Goal: Task Accomplishment & Management: Use online tool/utility

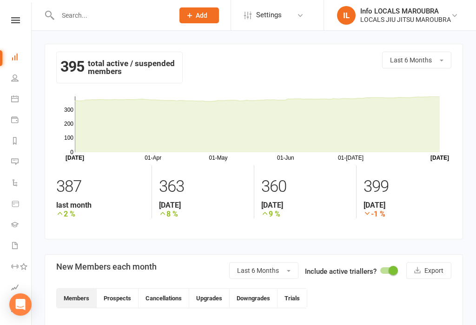
click at [8, 79] on li "People" at bounding box center [15, 78] width 31 height 21
click at [5, 77] on li "People" at bounding box center [15, 78] width 31 height 21
click at [22, 83] on link "People" at bounding box center [21, 78] width 21 height 21
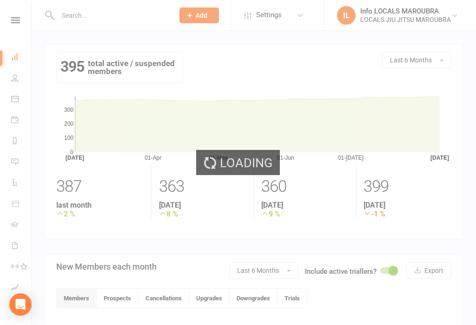
select select "100"
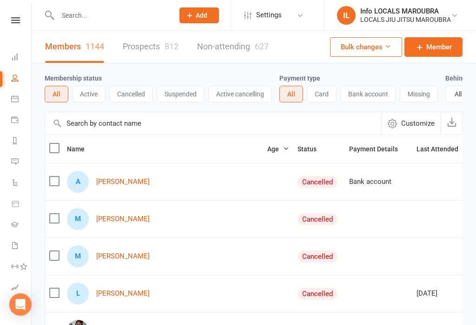
click at [14, 56] on icon at bounding box center [14, 56] width 7 height 7
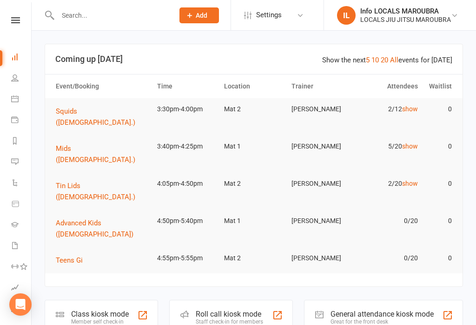
click at [106, 180] on button "Tin Lids ([DEMOGRAPHIC_DATA].)" at bounding box center [102, 191] width 93 height 22
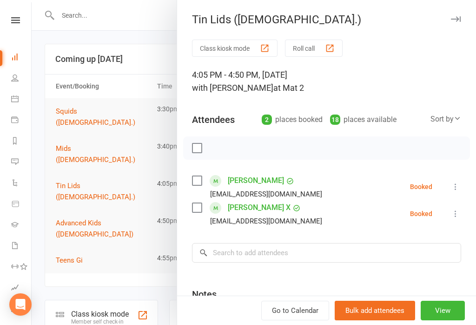
click at [123, 28] on div at bounding box center [254, 162] width 445 height 325
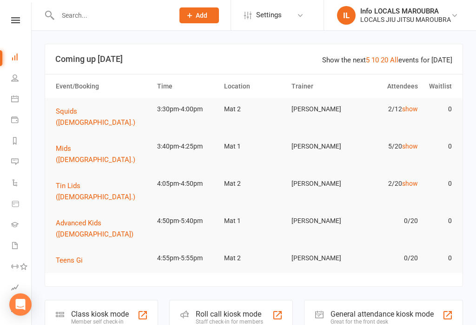
click at [93, 318] on div "Member self check-in" at bounding box center [100, 321] width 58 height 7
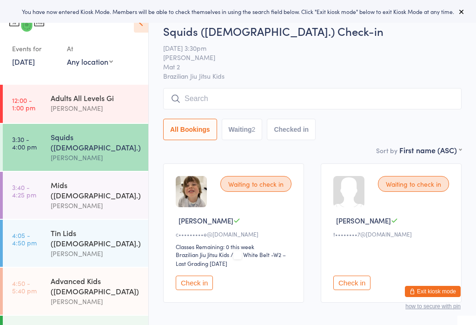
click at [292, 103] on input "search" at bounding box center [312, 98] width 299 height 21
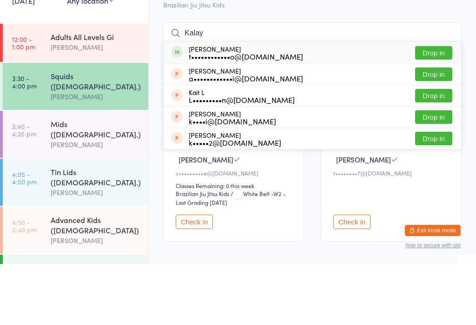
type input "Kalay"
click at [444, 107] on button "Drop in" at bounding box center [433, 113] width 37 height 13
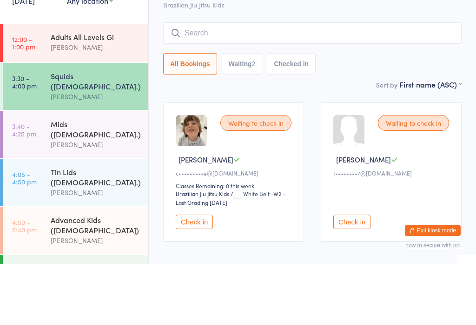
scroll to position [48, 0]
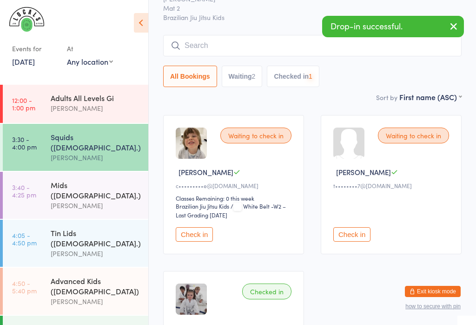
click at [88, 200] on div "[PERSON_NAME]" at bounding box center [96, 205] width 90 height 11
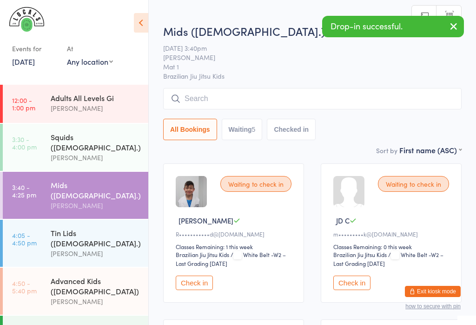
click at [334, 98] on input "search" at bounding box center [312, 98] width 299 height 21
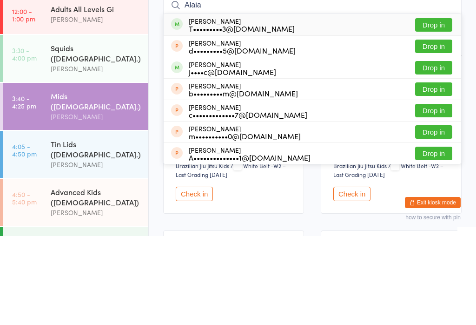
type input "Alaia"
click at [442, 107] on button "Drop in" at bounding box center [433, 113] width 37 height 13
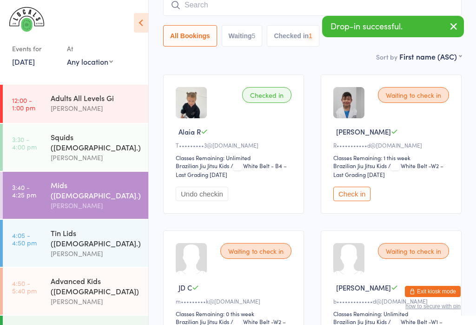
click at [104, 296] on div "[PERSON_NAME]" at bounding box center [96, 301] width 90 height 11
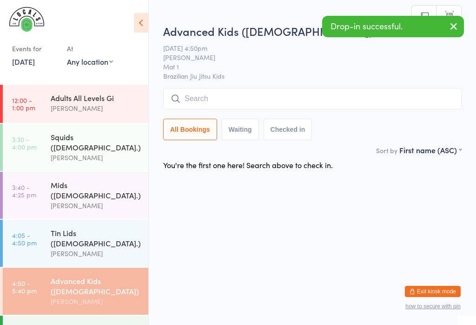
click at [357, 90] on input "search" at bounding box center [312, 98] width 299 height 21
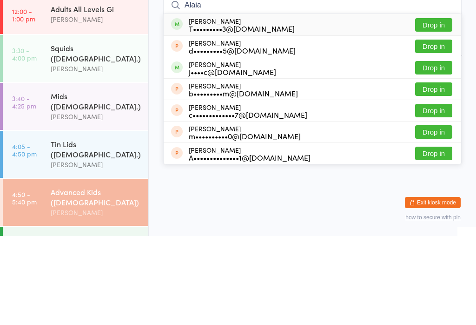
type input "Alaia"
click at [443, 107] on button "Drop in" at bounding box center [433, 113] width 37 height 13
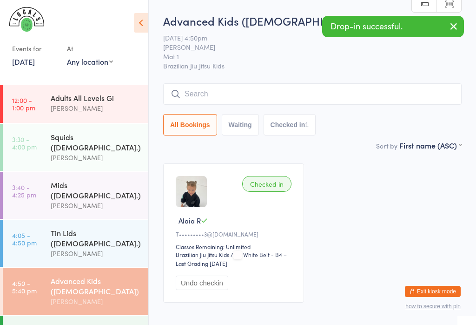
click at [67, 180] on div "Mids ([DEMOGRAPHIC_DATA].)" at bounding box center [96, 190] width 90 height 20
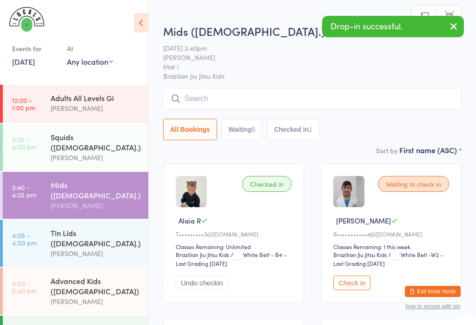
click at [209, 96] on input "search" at bounding box center [312, 98] width 299 height 21
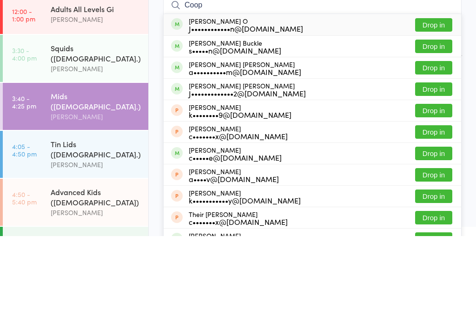
type input "Coop"
click at [435, 107] on button "Drop in" at bounding box center [433, 113] width 37 height 13
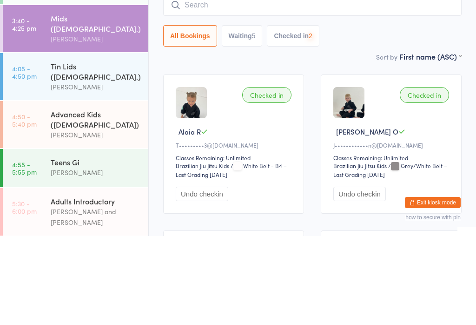
scroll to position [87, 0]
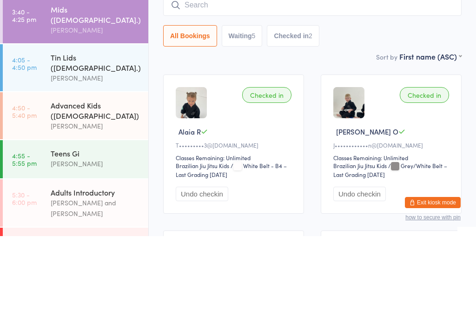
click at [77, 209] on div "[PERSON_NAME]" at bounding box center [96, 214] width 90 height 11
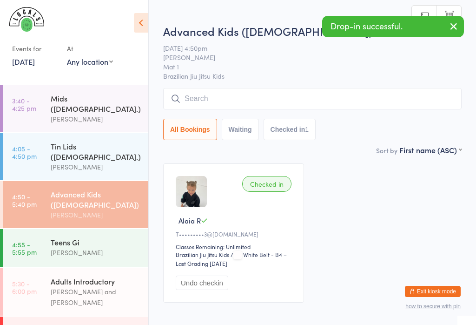
click at [222, 109] on input "search" at bounding box center [312, 98] width 299 height 21
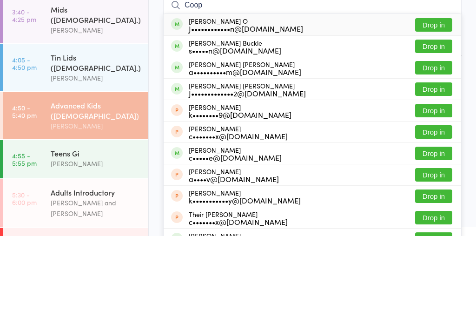
type input "Coop"
click at [432, 107] on button "Drop in" at bounding box center [433, 113] width 37 height 13
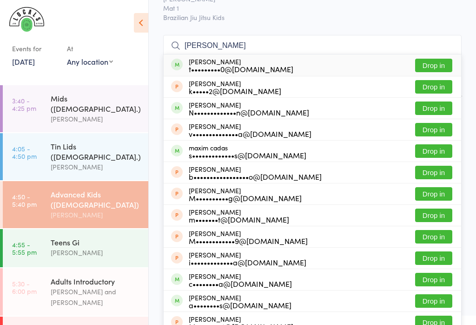
type input "Mathias"
click at [364, 65] on div "Mathias Boscolo t•••••••••0@gmail.com Drop in" at bounding box center [313, 64] width 298 height 21
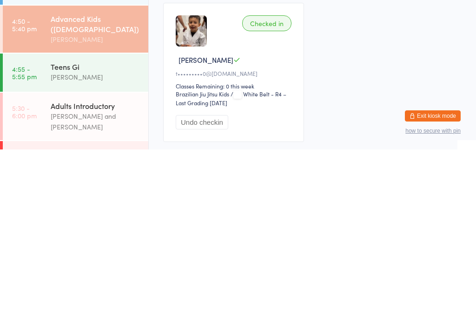
click at [236, 257] on div "Classes Remaining: 0 this week" at bounding box center [235, 261] width 119 height 8
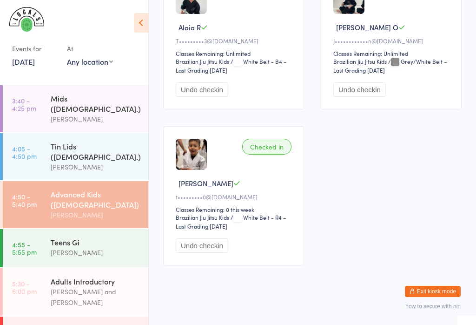
click at [261, 148] on div "Checked in" at bounding box center [266, 147] width 49 height 16
click at [31, 240] on time "4:55 - 5:55 pm" at bounding box center [24, 247] width 25 height 15
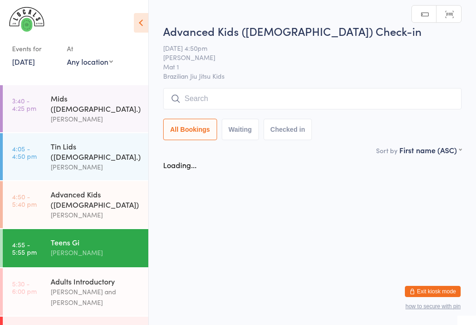
click at [268, 92] on input "search" at bounding box center [312, 98] width 299 height 21
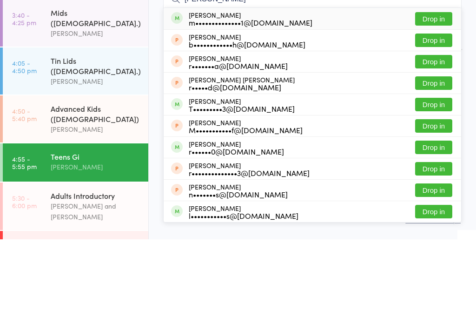
type input "Rosalie"
click at [442, 98] on button "Drop in" at bounding box center [433, 104] width 37 height 13
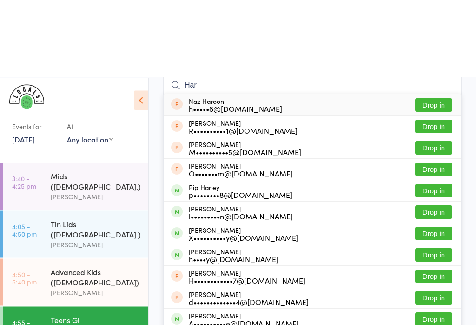
scroll to position [78, 0]
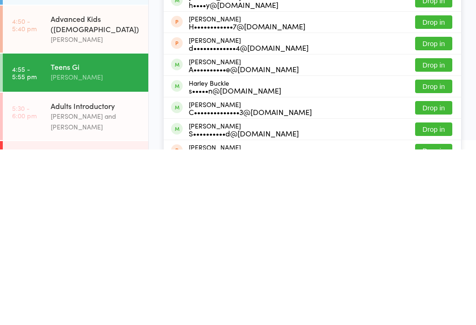
type input "Har"
click at [443, 234] on button "Drop in" at bounding box center [433, 240] width 37 height 13
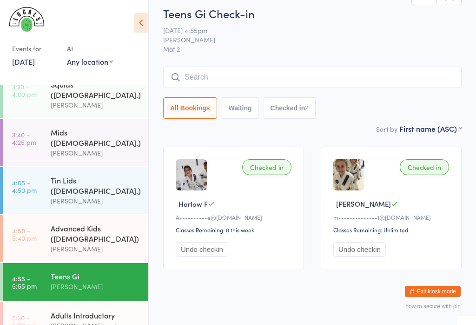
scroll to position [55, 0]
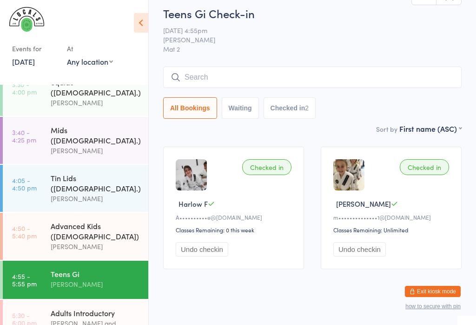
click at [95, 145] on div "[PERSON_NAME]" at bounding box center [96, 150] width 90 height 11
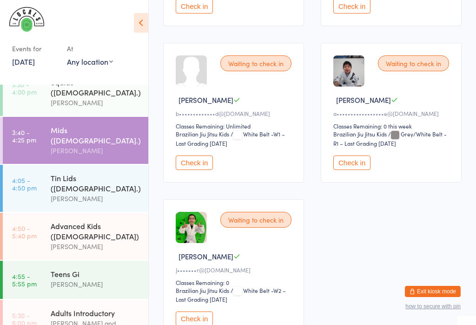
scroll to position [441, 0]
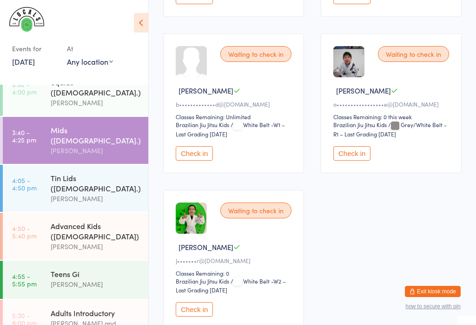
click at [192, 313] on div "Waiting to check in Theodore M J•••••••r@gmail.com Classes Remaining: 0 Brazili…" at bounding box center [233, 259] width 141 height 139
click at [201, 316] on button "Check in" at bounding box center [194, 309] width 37 height 14
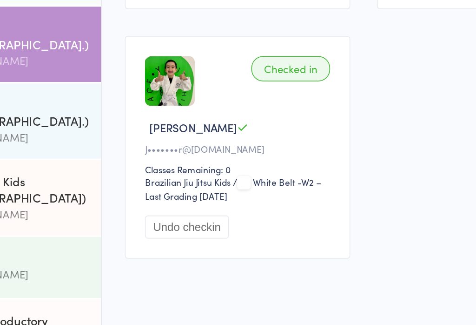
click at [176, 247] on button "Undo checkin" at bounding box center [202, 254] width 53 height 14
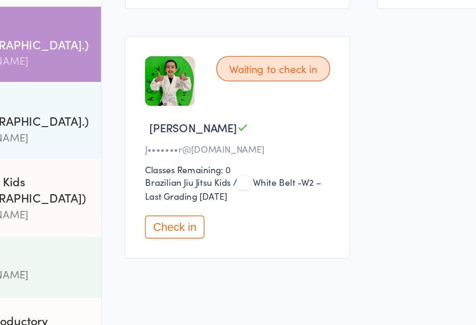
click at [176, 247] on button "Check in" at bounding box center [194, 254] width 37 height 14
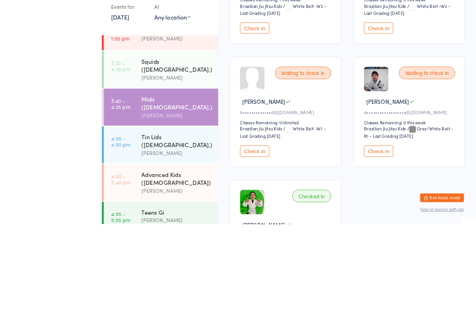
scroll to position [512, 0]
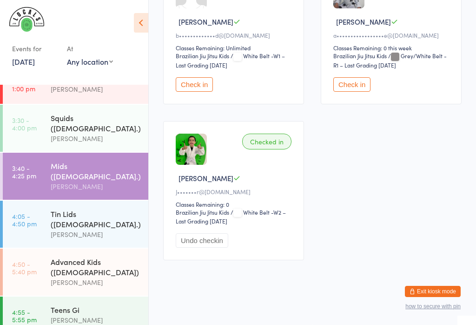
click at [85, 208] on div "Tin Lids ([DEMOGRAPHIC_DATA].)" at bounding box center [96, 218] width 90 height 20
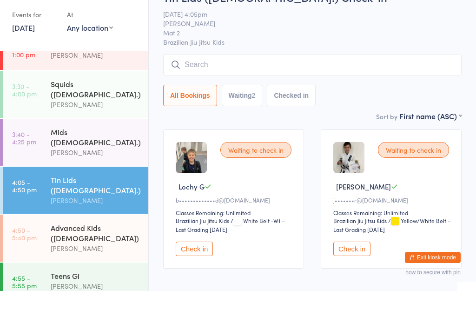
scroll to position [34, 0]
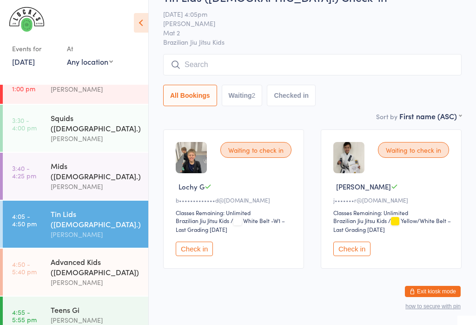
click at [360, 256] on button "Check in" at bounding box center [352, 248] width 37 height 14
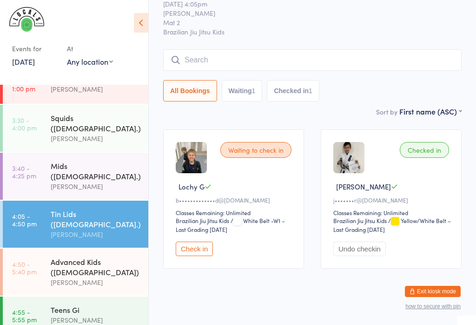
click at [48, 167] on link "3:40 - 4:25 pm Mids (5-7 y.o.) Daniel Moeller" at bounding box center [76, 176] width 146 height 47
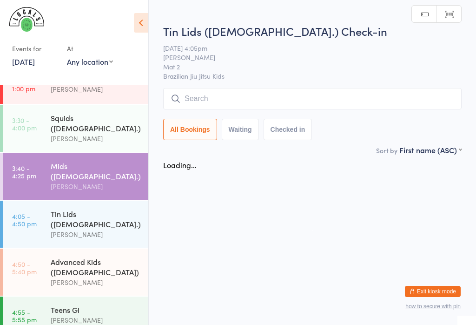
click at [35, 164] on time "3:40 - 4:25 pm" at bounding box center [24, 171] width 24 height 15
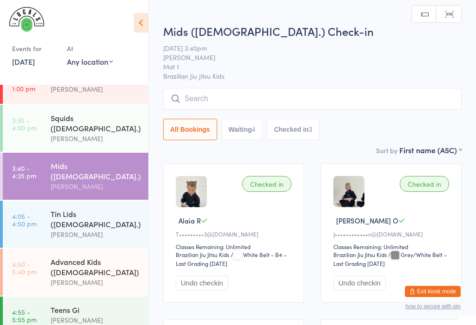
click at [31, 129] on time "3:30 - 4:00 pm" at bounding box center [24, 123] width 25 height 15
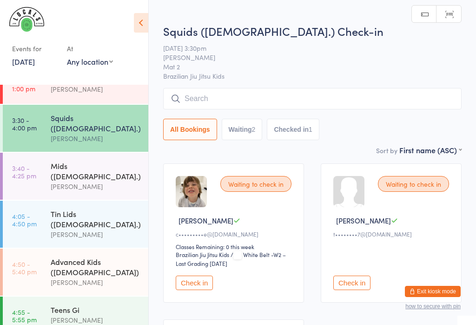
click at [392, 90] on input "search" at bounding box center [312, 98] width 299 height 21
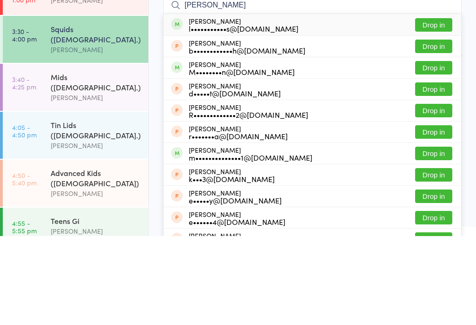
type input "Robbie"
click at [437, 107] on button "Drop in" at bounding box center [433, 113] width 37 height 13
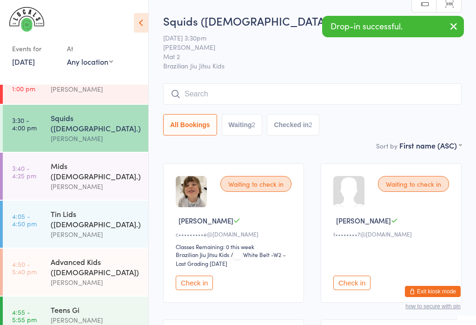
click at [384, 85] on input "search" at bounding box center [312, 93] width 299 height 21
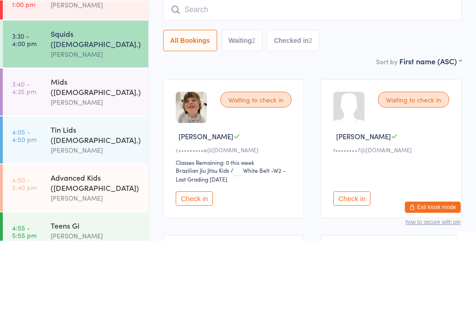
scroll to position [84, 0]
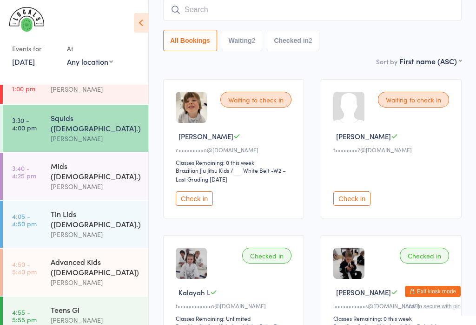
click at [338, 13] on input "search" at bounding box center [312, 9] width 299 height 21
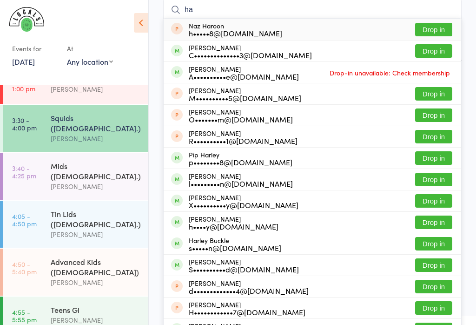
type input "h"
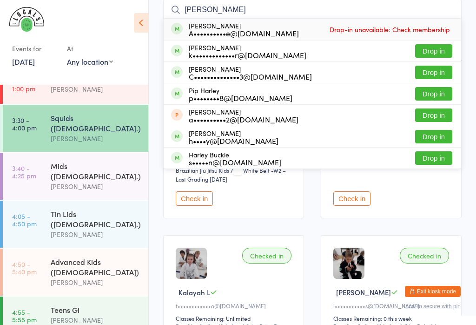
type input "harlow felice"
click at [474, 30] on ui-view "Squids (3-5 y.o.) Check-in 11 Aug 3:30pm Veselin Celic Mat 2 Brazilian Jiu Jits…" at bounding box center [312, 156] width 327 height 454
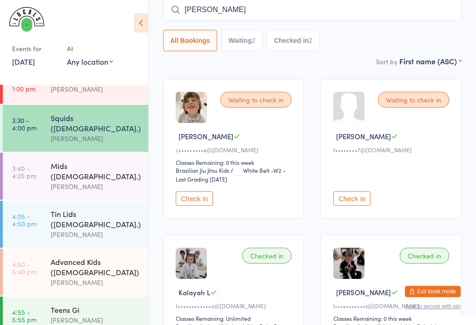
click at [464, 35] on ui-view "Squids (3-5 y.o.) Check-in 11 Aug 3:30pm Veselin Celic Mat 2 Brazilian Jiu Jits…" at bounding box center [312, 156] width 327 height 454
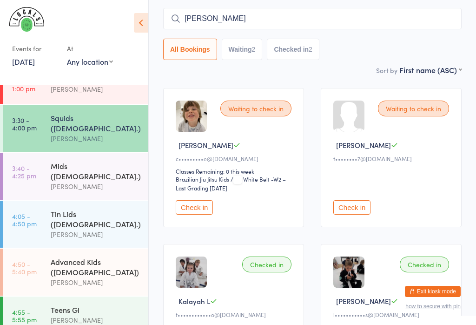
scroll to position [78, 0]
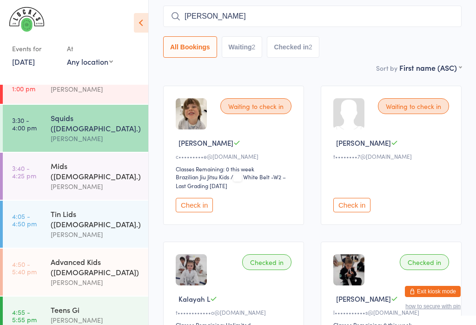
click at [195, 212] on button "Check in" at bounding box center [194, 205] width 37 height 14
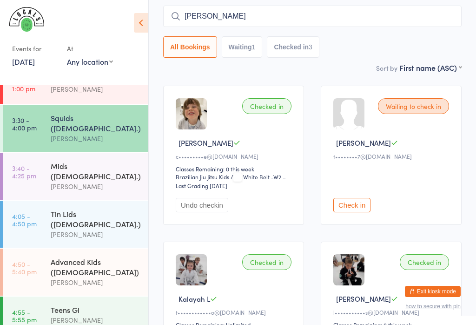
click at [54, 161] on div "Mids ([DEMOGRAPHIC_DATA].)" at bounding box center [96, 170] width 90 height 20
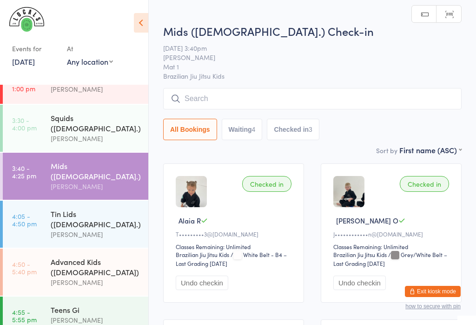
click at [207, 95] on input "search" at bounding box center [312, 98] width 299 height 21
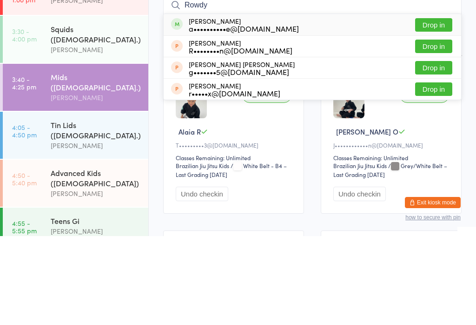
type input "Rowdy"
click at [432, 107] on button "Drop in" at bounding box center [433, 113] width 37 height 13
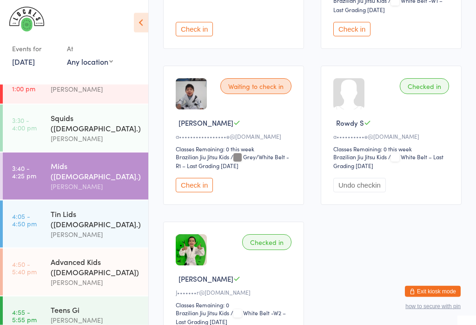
scroll to position [573, 0]
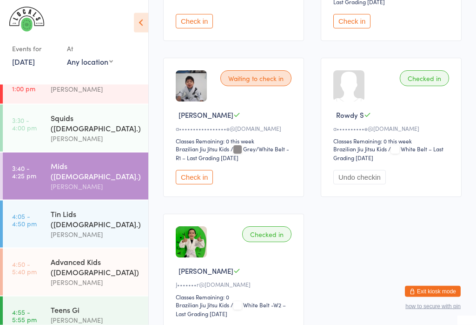
click at [33, 212] on time "4:05 - 4:50 pm" at bounding box center [24, 219] width 25 height 15
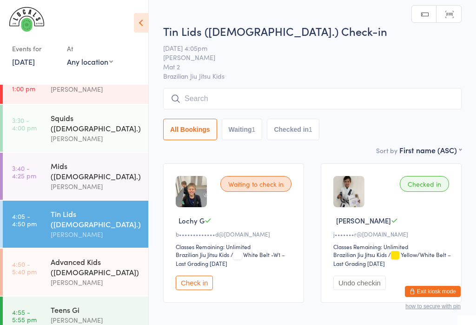
click at [203, 104] on input "search" at bounding box center [312, 98] width 299 height 21
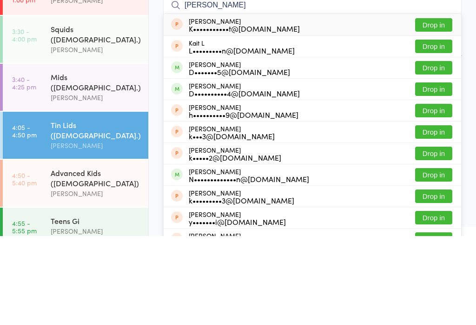
type input "Kai"
click at [428, 150] on button "Drop in" at bounding box center [433, 156] width 37 height 13
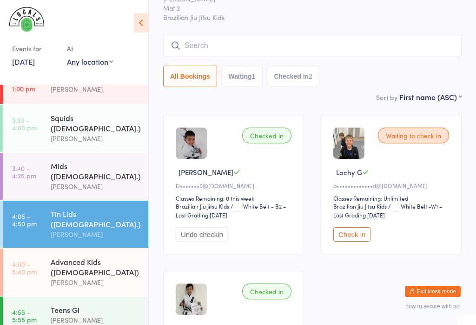
click at [28, 169] on time "3:40 - 4:25 pm" at bounding box center [24, 171] width 24 height 15
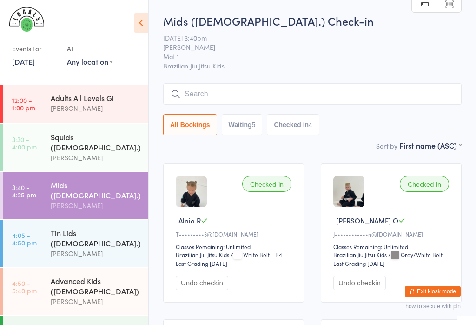
click at [26, 138] on time "3:30 - 4:00 pm" at bounding box center [24, 142] width 25 height 15
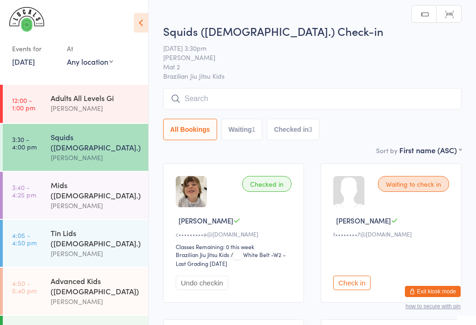
click at [227, 93] on input "search" at bounding box center [312, 98] width 299 height 21
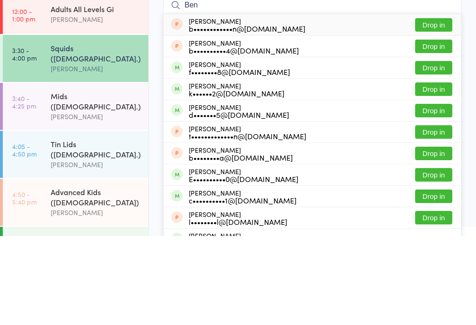
type input "Ben"
click at [440, 193] on button "Drop in" at bounding box center [433, 199] width 37 height 13
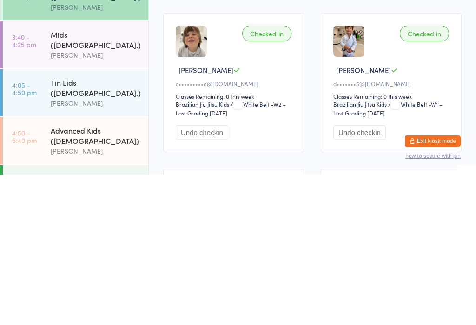
click at [67, 296] on div "[PERSON_NAME]" at bounding box center [96, 301] width 90 height 11
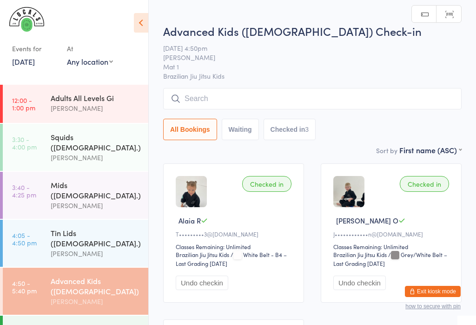
click at [48, 142] on link "3:30 - 4:00 pm Squids (3-5 y.o.) Veselin Celic" at bounding box center [76, 147] width 146 height 47
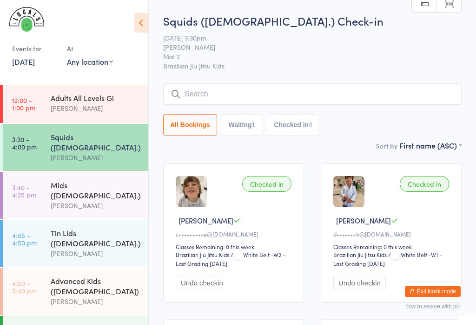
click at [22, 172] on link "3:40 - 4:25 pm Mids (5-7 y.o.) Daniel Moeller" at bounding box center [76, 195] width 146 height 47
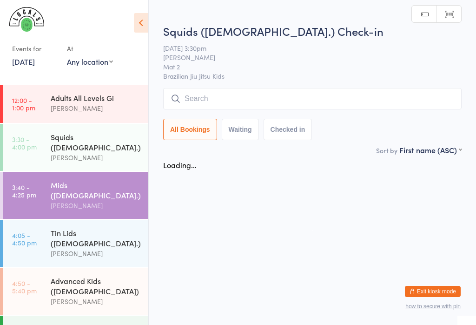
click at [24, 234] on link "4:05 - 4:50 pm Tin Lids (8-12 y.o.) Veselin Celic" at bounding box center [76, 243] width 146 height 47
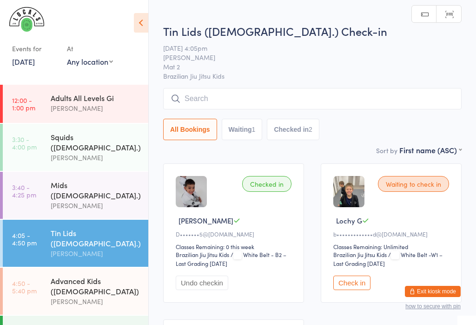
click at [46, 198] on link "3:40 - 4:25 pm Mids (5-7 y.o.) Daniel Moeller" at bounding box center [76, 195] width 146 height 47
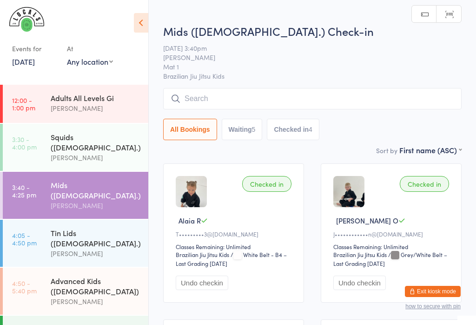
click at [193, 101] on input "search" at bounding box center [312, 98] width 299 height 21
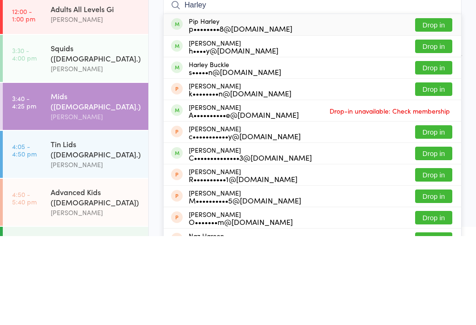
type input "Harley"
click at [425, 150] on button "Drop in" at bounding box center [433, 156] width 37 height 13
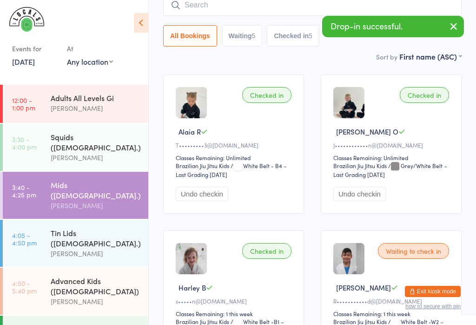
click at [170, 3] on input "search" at bounding box center [312, 4] width 299 height 21
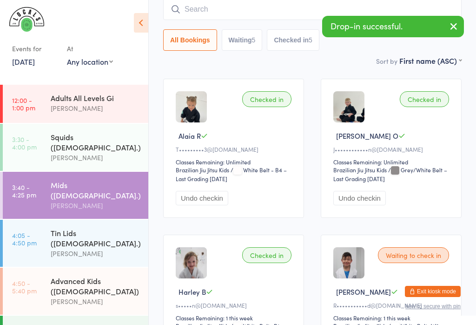
scroll to position [84, 0]
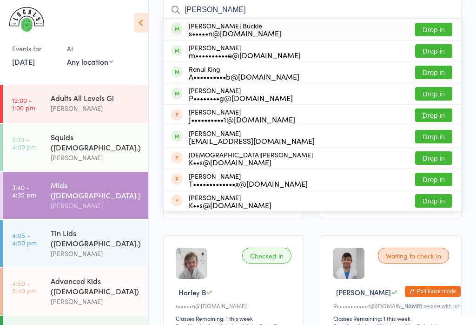
type input "Kinsley"
click at [438, 23] on button "Drop in" at bounding box center [433, 29] width 37 height 13
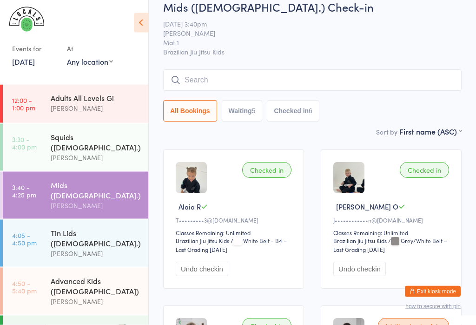
scroll to position [0, 0]
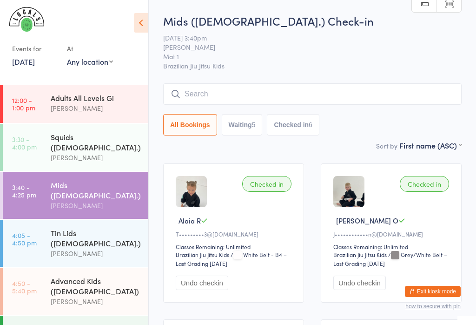
click at [41, 220] on link "4:05 - 4:50 pm Tin Lids (8-12 y.o.) Veselin Celic" at bounding box center [76, 243] width 146 height 47
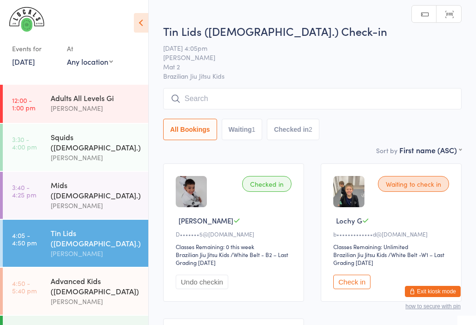
click at [228, 93] on input "search" at bounding box center [312, 98] width 299 height 21
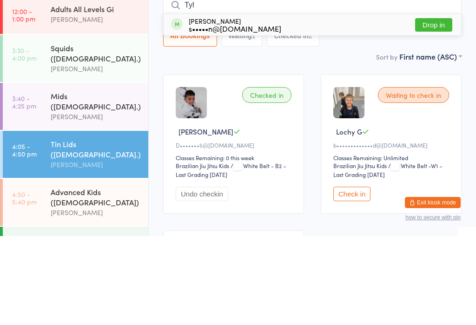
type input "Tyl"
click at [434, 107] on button "Drop in" at bounding box center [433, 113] width 37 height 13
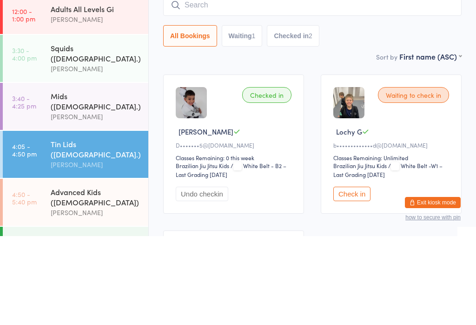
scroll to position [89, 0]
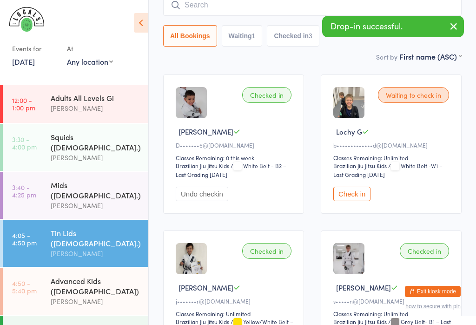
click at [214, 14] on input "search" at bounding box center [312, 4] width 299 height 21
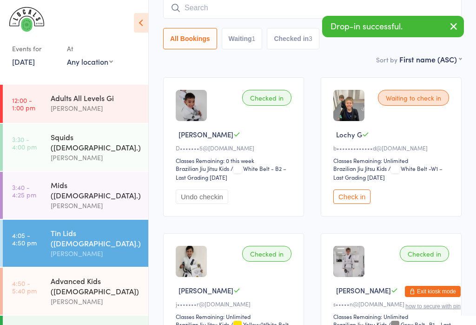
scroll to position [84, 0]
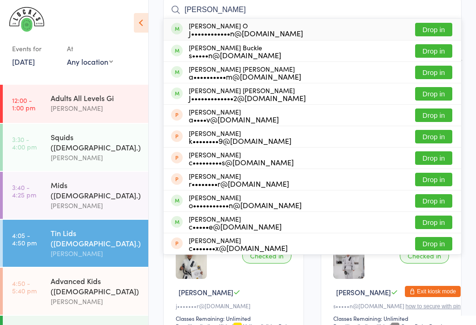
type input "Cooper"
click at [430, 48] on button "Drop in" at bounding box center [433, 50] width 37 height 13
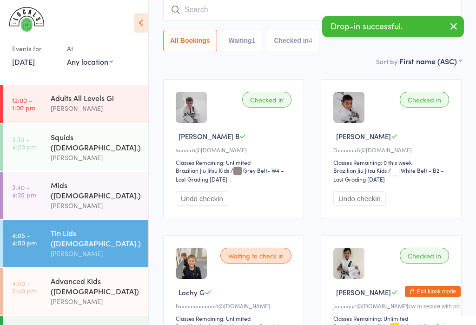
click at [49, 267] on link "4:50 - 5:40 pm Advanced Kids (5-12 y.o) Daniel Moeller" at bounding box center [76, 290] width 146 height 47
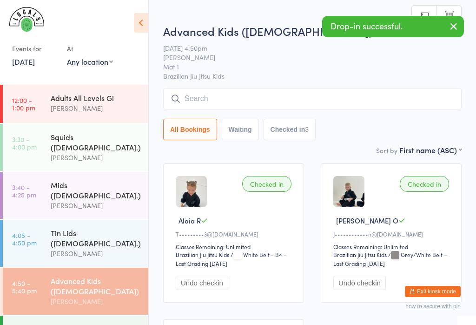
click at [210, 101] on input "search" at bounding box center [312, 98] width 299 height 21
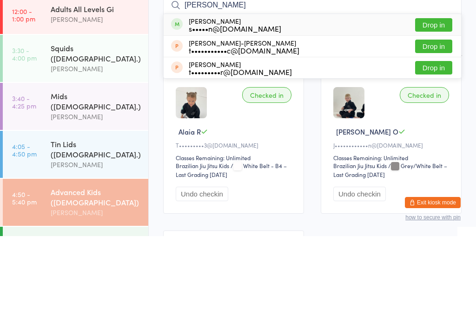
type input "Tyler"
click at [436, 107] on button "Drop in" at bounding box center [433, 113] width 37 height 13
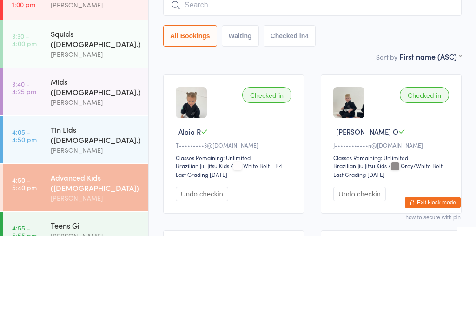
scroll to position [9, 0]
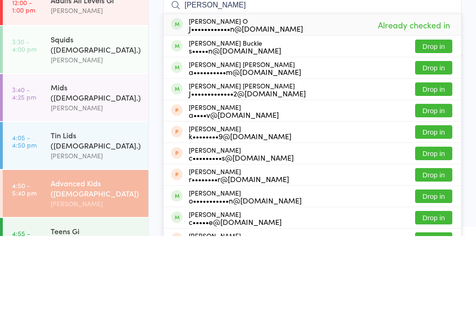
type input "cooper"
click at [430, 150] on button "Drop in" at bounding box center [433, 156] width 37 height 13
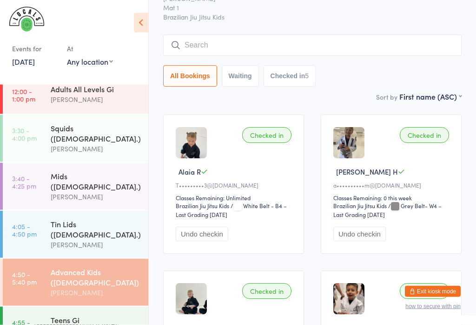
scroll to position [52, 0]
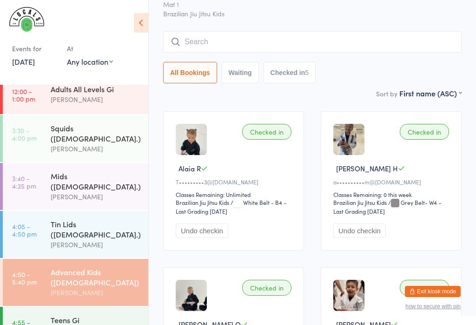
click at [349, 238] on button "Undo checkin" at bounding box center [360, 230] width 53 height 14
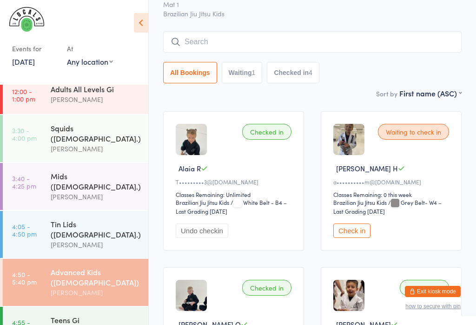
click at [192, 34] on input "search" at bounding box center [312, 41] width 299 height 21
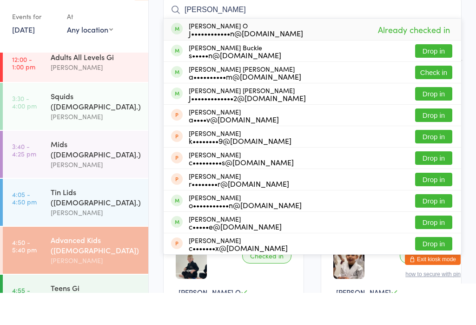
type input "Cooper"
click at [430, 98] on button "Check in" at bounding box center [433, 104] width 37 height 13
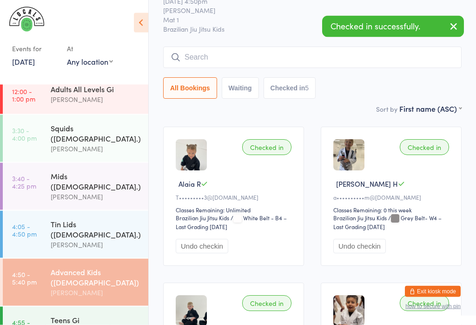
scroll to position [37, 0]
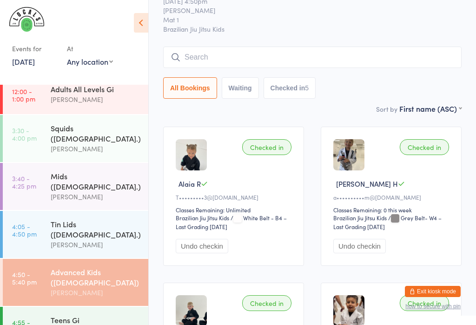
click at [297, 58] on input "search" at bounding box center [312, 57] width 299 height 21
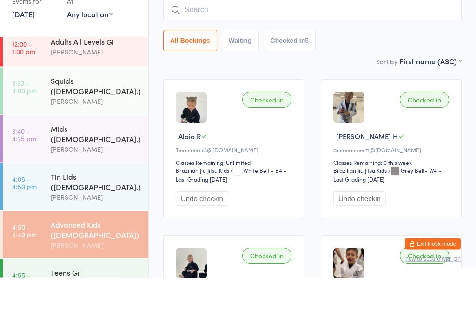
click at [44, 115] on link "3:30 - 4:00 pm Squids (3-5 y.o.) Veselin Celic" at bounding box center [76, 138] width 146 height 47
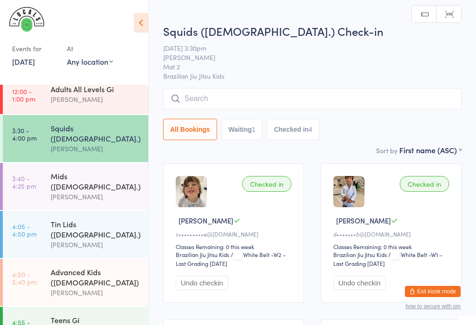
click at [201, 101] on input "search" at bounding box center [312, 98] width 299 height 21
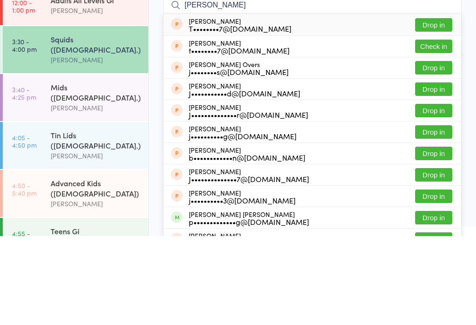
type input "Jacob tang"
click at [443, 107] on button "Drop in" at bounding box center [433, 113] width 37 height 13
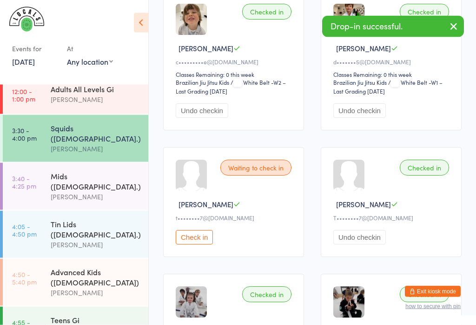
scroll to position [172, 0]
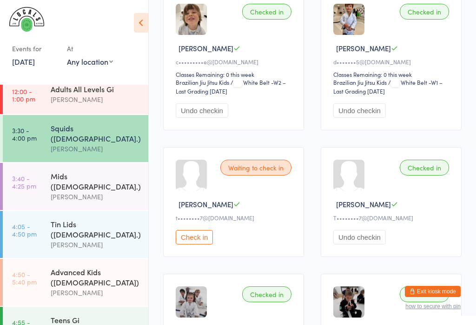
click at [71, 132] on div "Squids ([DEMOGRAPHIC_DATA].)" at bounding box center [96, 133] width 90 height 20
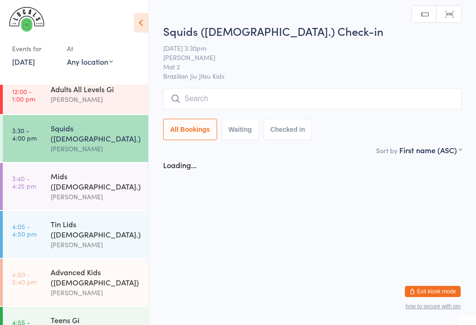
scroll to position [0, 0]
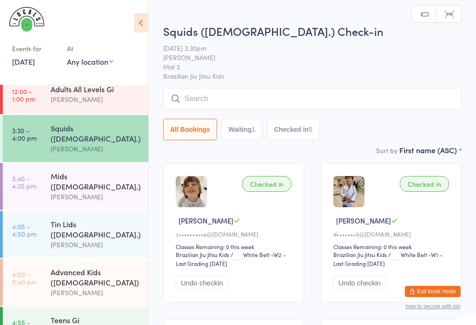
click at [215, 98] on input "search" at bounding box center [312, 98] width 299 height 21
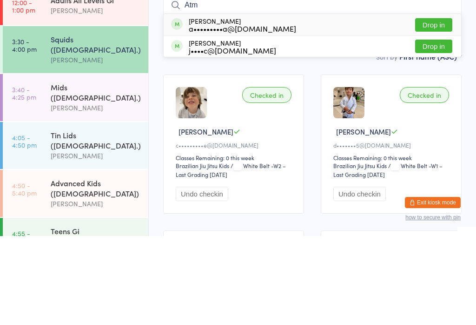
type input "Atm"
click at [444, 107] on button "Drop in" at bounding box center [433, 113] width 37 height 13
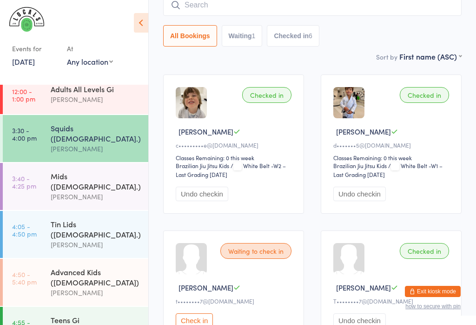
click at [228, 16] on input "search" at bounding box center [312, 4] width 299 height 21
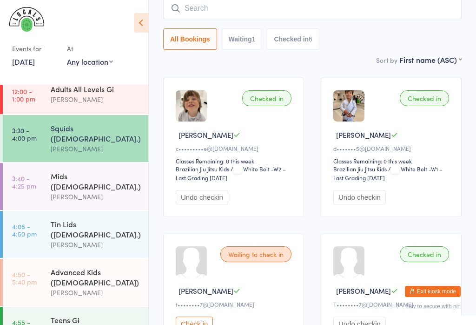
scroll to position [84, 0]
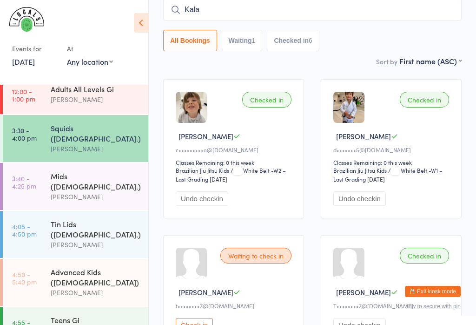
type input "Kalay"
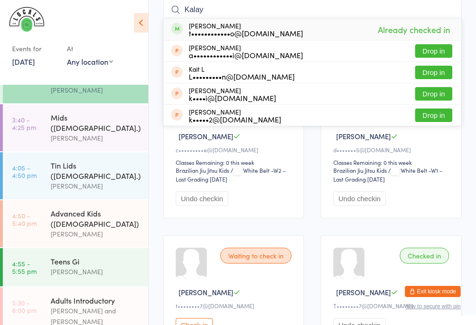
scroll to position [73, 0]
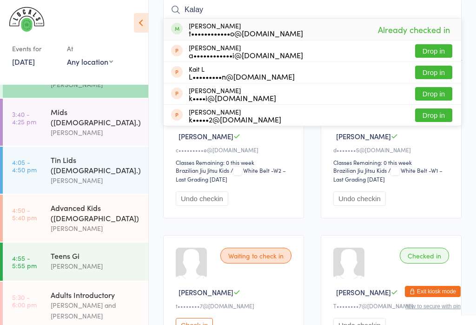
click at [85, 108] on div "Mids ([DEMOGRAPHIC_DATA].)" at bounding box center [96, 117] width 90 height 20
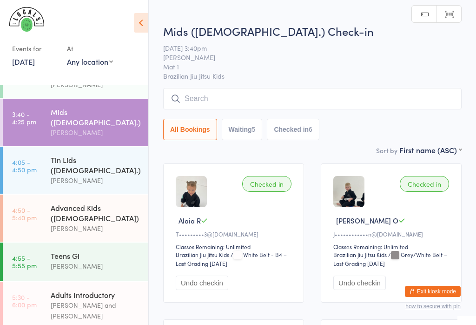
click at [89, 175] on div "[PERSON_NAME]" at bounding box center [96, 180] width 90 height 11
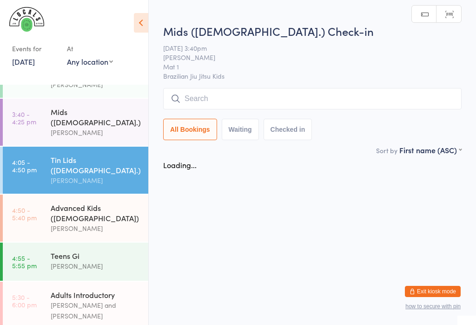
click at [219, 109] on input "search" at bounding box center [312, 98] width 299 height 21
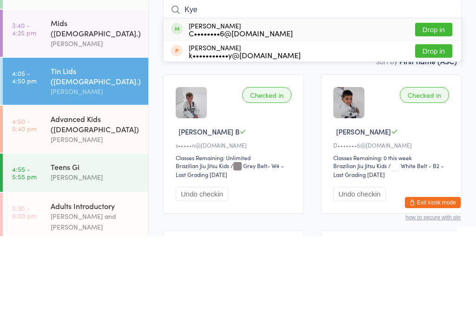
type input "Kye"
click at [439, 112] on button "Drop in" at bounding box center [433, 118] width 37 height 13
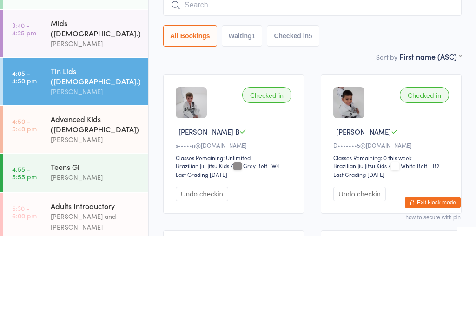
scroll to position [89, 0]
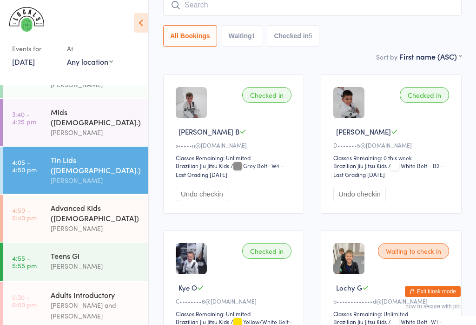
click at [207, 46] on button "All Bookings" at bounding box center [190, 35] width 54 height 21
click at [165, 61] on div "Sort by First name (ASC) First name (ASC) First name (DESC) Last name (ASC) Las…" at bounding box center [312, 56] width 299 height 10
click at [83, 107] on div "Mids ([DEMOGRAPHIC_DATA].)" at bounding box center [96, 117] width 90 height 20
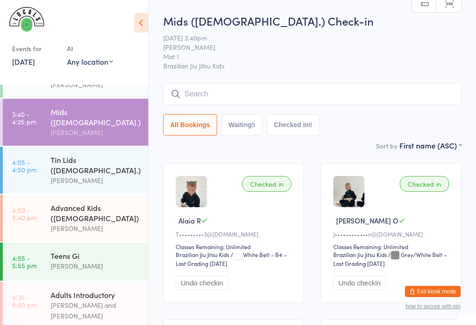
click at [223, 89] on input "search" at bounding box center [312, 93] width 299 height 21
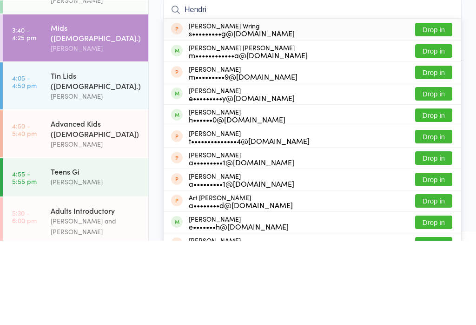
type input "Hendri"
click at [176, 129] on span at bounding box center [177, 135] width 12 height 12
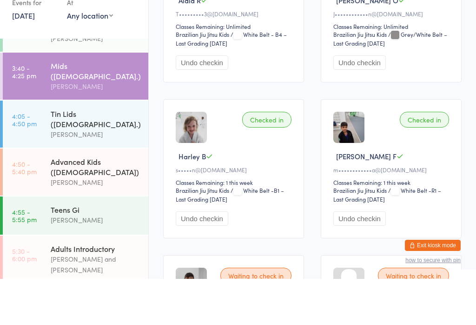
scroll to position [27, 0]
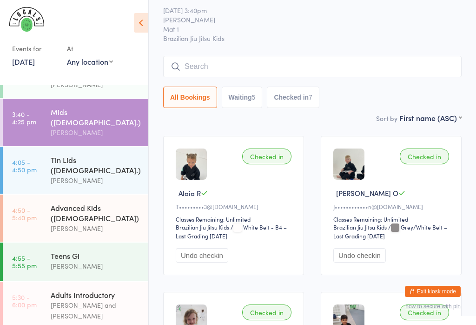
click at [111, 154] on div "Tin Lids ([DEMOGRAPHIC_DATA].)" at bounding box center [96, 164] width 90 height 20
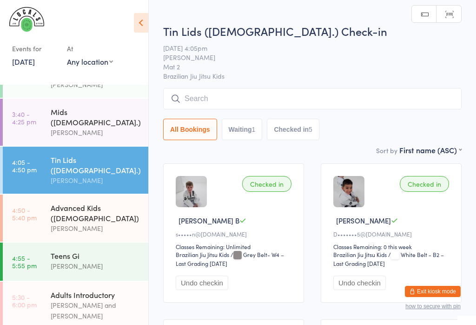
click at [106, 107] on div "Mids ([DEMOGRAPHIC_DATA].)" at bounding box center [96, 117] width 90 height 20
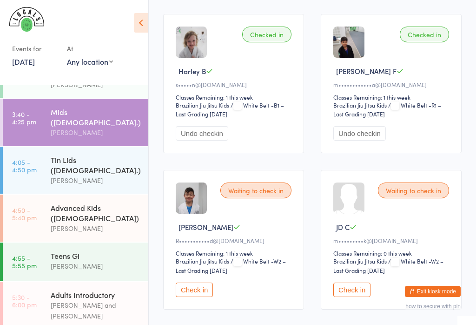
scroll to position [306, 0]
click at [197, 296] on button "Check in" at bounding box center [194, 289] width 37 height 14
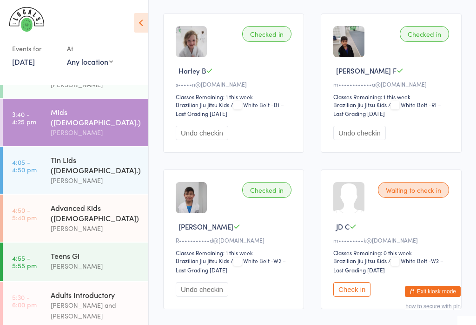
click at [81, 202] on div "Advanced Kids ([DEMOGRAPHIC_DATA])" at bounding box center [96, 212] width 90 height 20
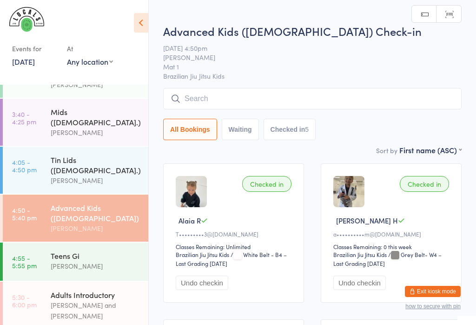
click at [345, 104] on input "search" at bounding box center [312, 98] width 299 height 21
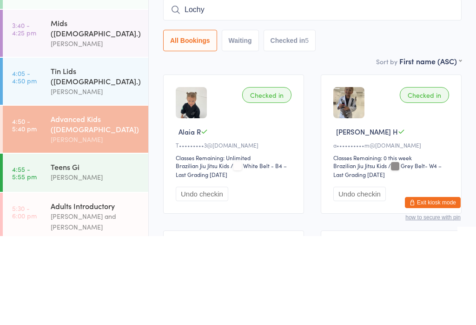
type input "Lochy"
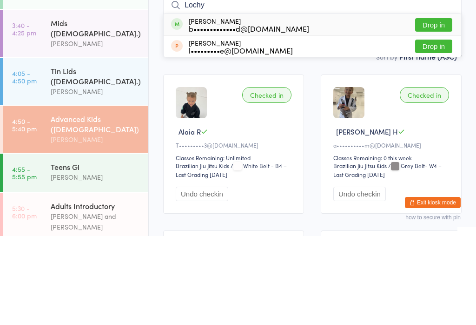
click at [438, 107] on button "Drop in" at bounding box center [433, 113] width 37 height 13
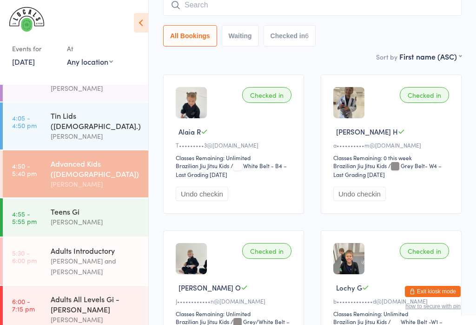
scroll to position [115, 0]
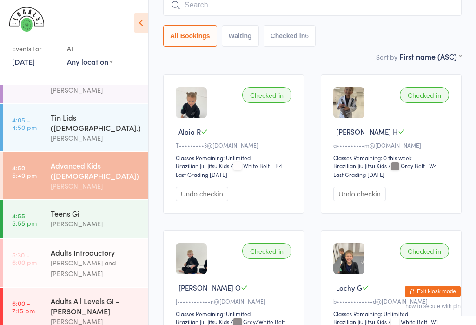
click at [64, 112] on div "Tin Lids ([DEMOGRAPHIC_DATA].)" at bounding box center [96, 122] width 90 height 20
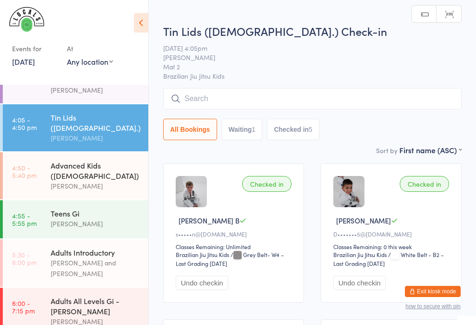
click at [226, 92] on input "search" at bounding box center [312, 98] width 299 height 21
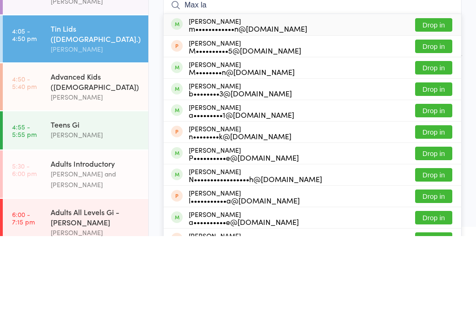
type input "Max la"
click at [269, 103] on div "Max Lamont m••••••••••••n@gmail.com Drop in" at bounding box center [313, 113] width 298 height 21
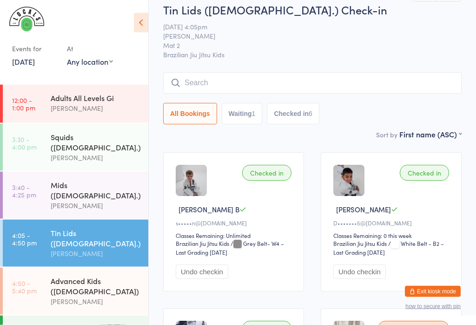
scroll to position [11, 0]
click at [74, 139] on div "Squids ([DEMOGRAPHIC_DATA].)" at bounding box center [96, 142] width 90 height 20
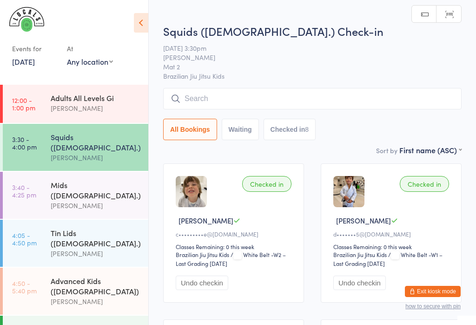
click at [238, 95] on input "search" at bounding box center [312, 98] width 299 height 21
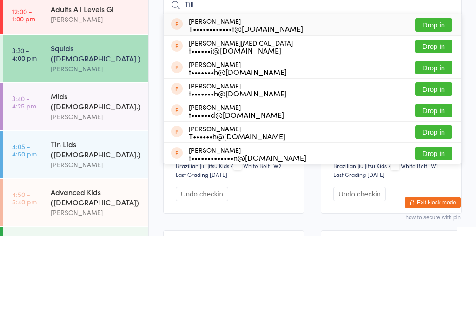
type input "Tilly"
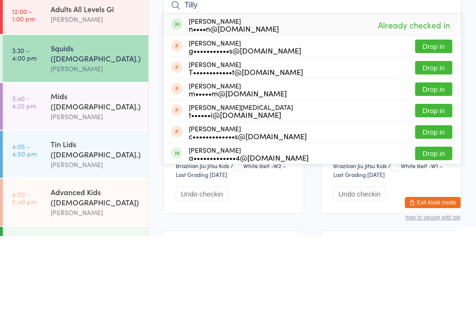
click at [67, 180] on div "Mids ([DEMOGRAPHIC_DATA].)" at bounding box center [96, 190] width 90 height 20
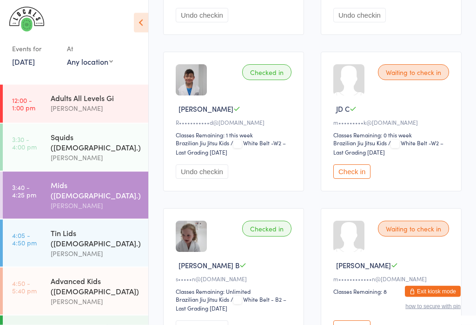
click at [349, 179] on button "Check in" at bounding box center [352, 172] width 37 height 14
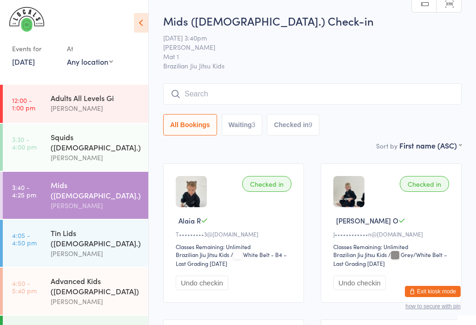
click at [250, 96] on input "search" at bounding box center [312, 93] width 299 height 21
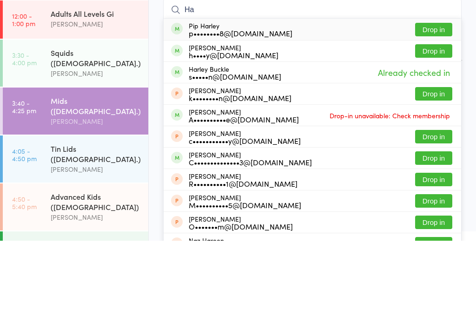
type input "H"
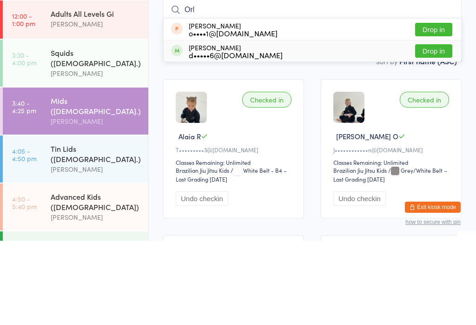
type input "Orl"
click at [433, 128] on button "Drop in" at bounding box center [433, 134] width 37 height 13
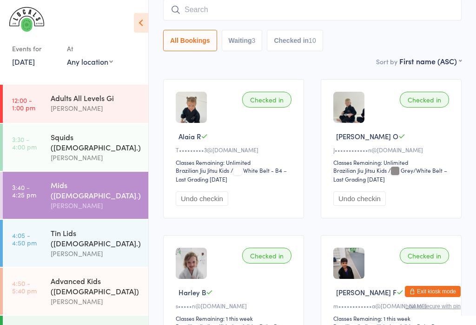
click at [267, 12] on input "search" at bounding box center [312, 9] width 299 height 21
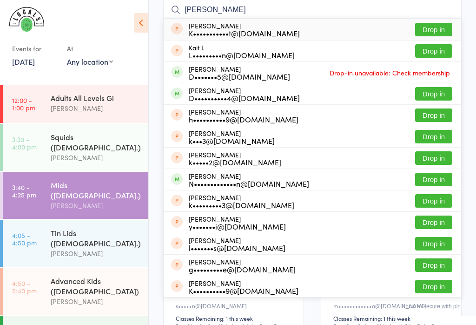
type input "Kai"
click at [343, 95] on div "Kai Farrugia D••••••••••4@hotmail.com Drop in" at bounding box center [313, 93] width 298 height 21
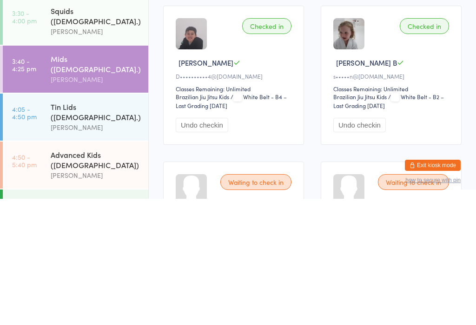
scroll to position [20, 0]
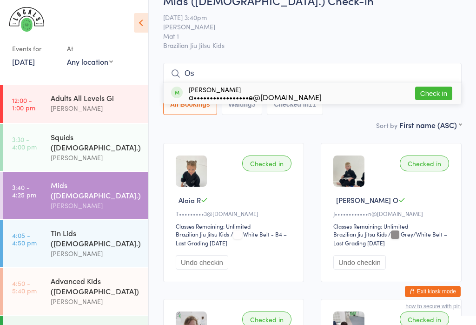
click at [235, 78] on input "Os" at bounding box center [312, 73] width 299 height 21
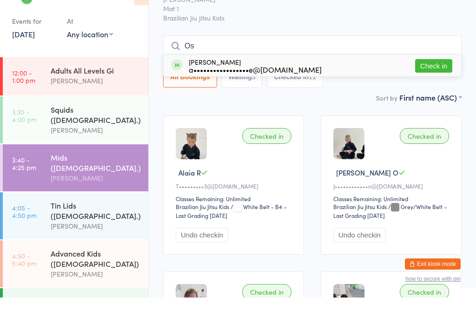
type input "Os"
click at [213, 93] on div "a•••••••••••••••••e@gmail.com" at bounding box center [255, 96] width 133 height 7
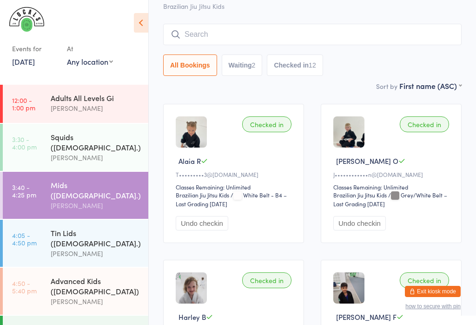
click at [20, 61] on link "11 Aug, 2025" at bounding box center [23, 61] width 23 height 10
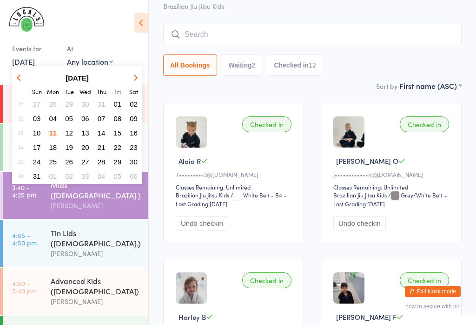
click at [40, 28] on img at bounding box center [26, 19] width 35 height 25
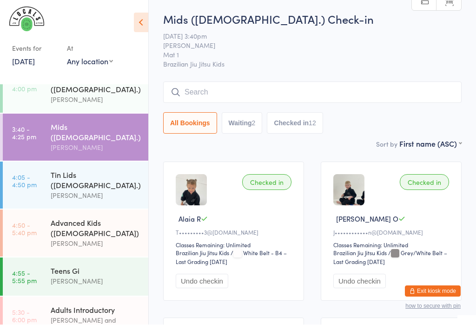
scroll to position [0, 0]
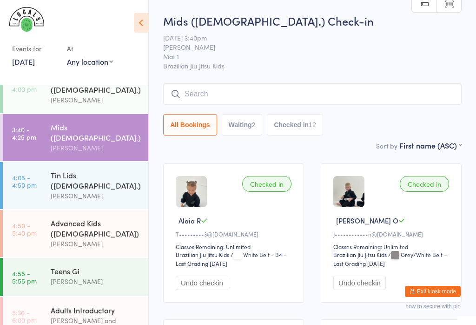
click at [65, 170] on div "Tin Lids ([DEMOGRAPHIC_DATA].)" at bounding box center [96, 180] width 90 height 20
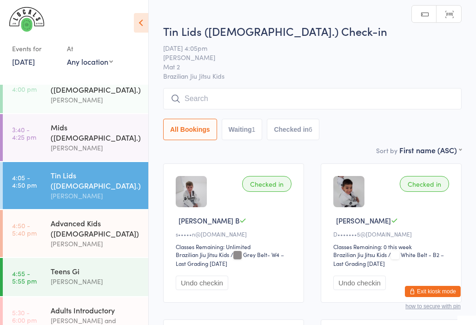
click at [353, 91] on input "search" at bounding box center [312, 98] width 299 height 21
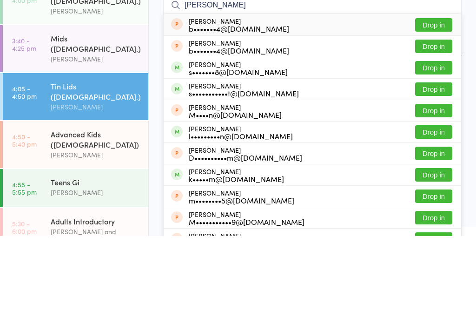
type input "Martin"
click at [437, 150] on button "Drop in" at bounding box center [433, 156] width 37 height 13
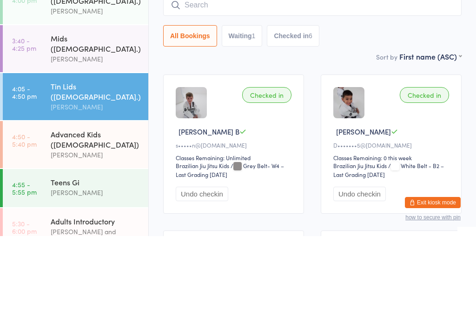
scroll to position [89, 0]
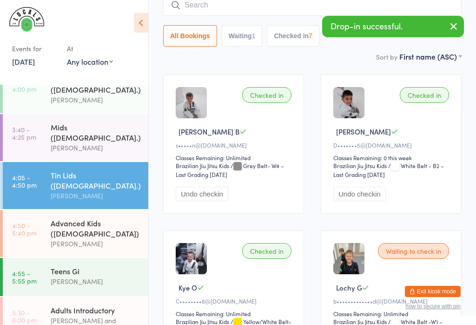
click at [46, 210] on link "4:50 - 5:40 pm Advanced Kids (5-12 y.o) Daniel Moeller" at bounding box center [76, 233] width 146 height 47
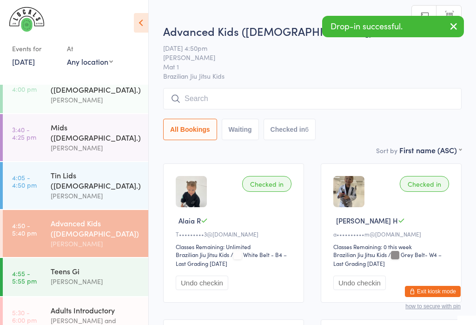
click at [409, 108] on input "search" at bounding box center [312, 98] width 299 height 21
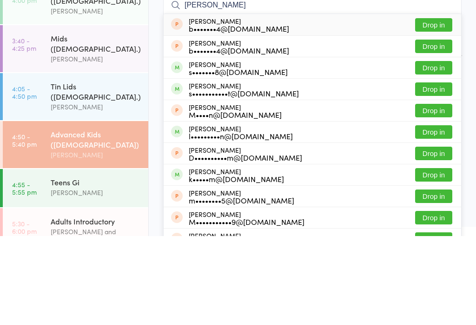
type input "Martin"
click at [447, 150] on button "Drop in" at bounding box center [433, 156] width 37 height 13
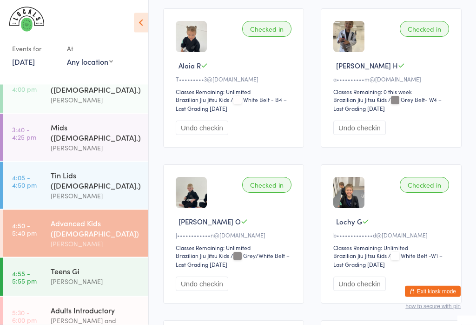
scroll to position [155, 0]
click at [114, 142] on div "[PERSON_NAME]" at bounding box center [96, 147] width 90 height 11
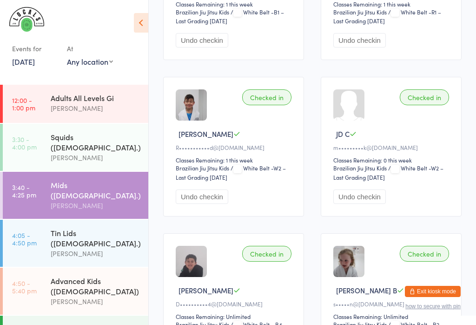
scroll to position [20, 0]
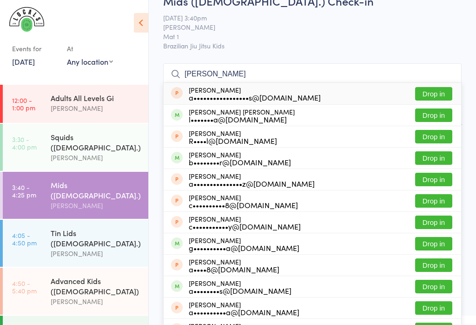
type input "Fernanda"
click at [446, 113] on button "Drop in" at bounding box center [433, 114] width 37 height 13
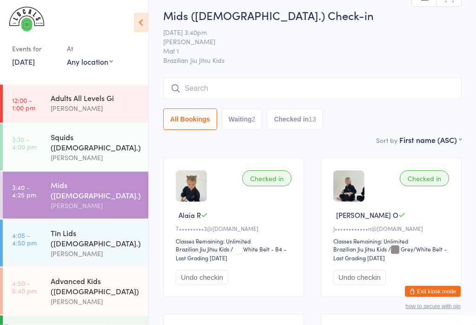
scroll to position [0, 0]
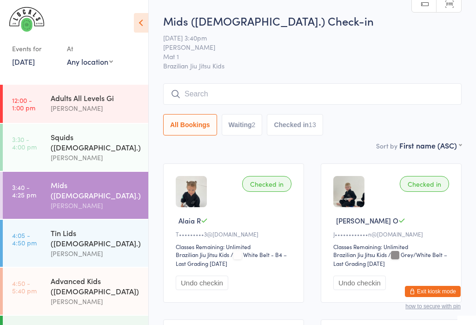
click at [129, 248] on div "[PERSON_NAME]" at bounding box center [96, 253] width 90 height 11
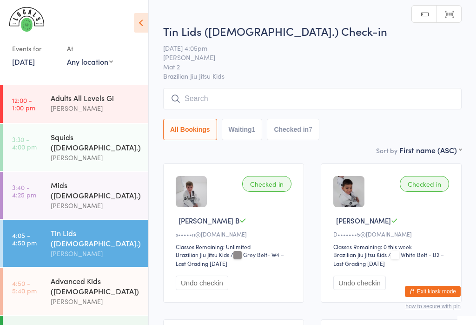
click at [372, 92] on input "search" at bounding box center [312, 98] width 299 height 21
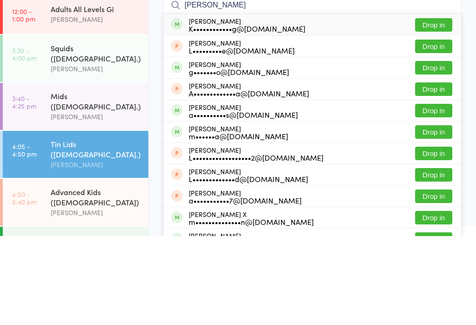
type input "Lucas"
click at [340, 103] on div "Lucas Pang K••••••••••••g@yahoo.com.au Drop in" at bounding box center [313, 113] width 298 height 21
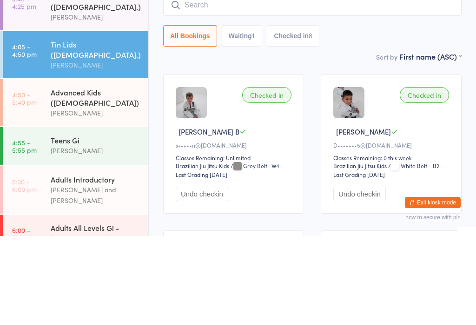
scroll to position [98, 0]
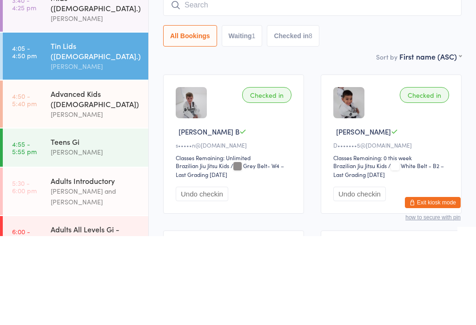
click at [122, 177] on div "Advanced Kids ([DEMOGRAPHIC_DATA])" at bounding box center [96, 187] width 90 height 20
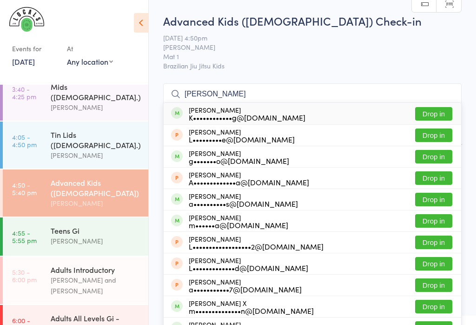
type input "Lucas"
click at [333, 111] on div "Lucas Pang K••••••••••••g@yahoo.com.au Drop in" at bounding box center [313, 113] width 298 height 21
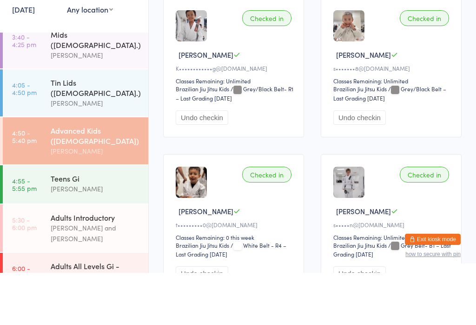
scroll to position [20, 0]
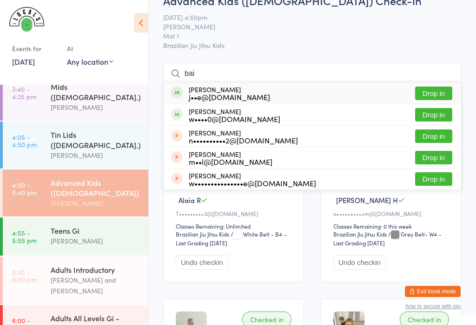
type input "bai"
click at [299, 93] on div "Bailey Sonego j••e@orls.com.au Drop in" at bounding box center [313, 92] width 298 height 21
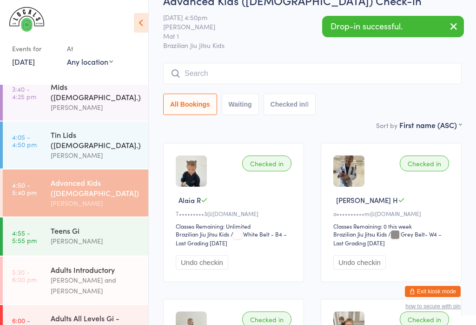
click at [447, 25] on button "button" at bounding box center [454, 26] width 20 height 21
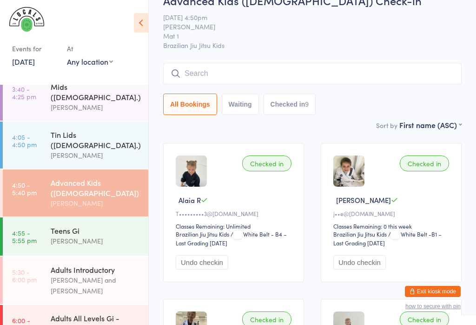
click at [387, 80] on input "search" at bounding box center [312, 73] width 299 height 21
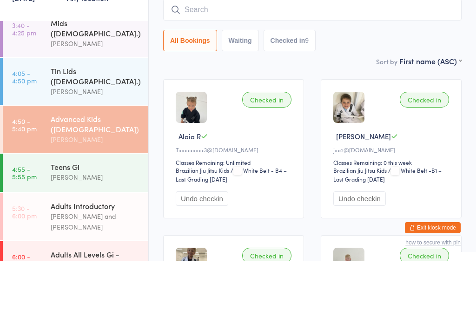
type input "N"
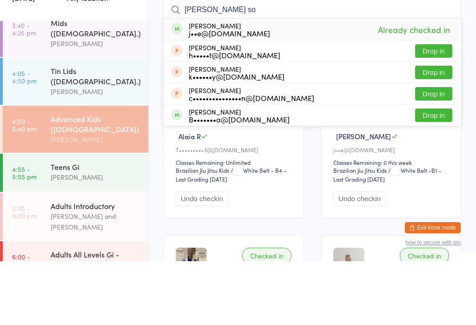
scroll to position [27, 0]
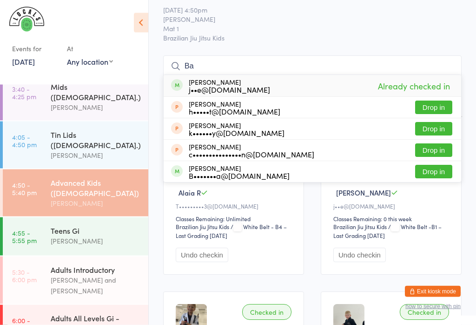
type input "B"
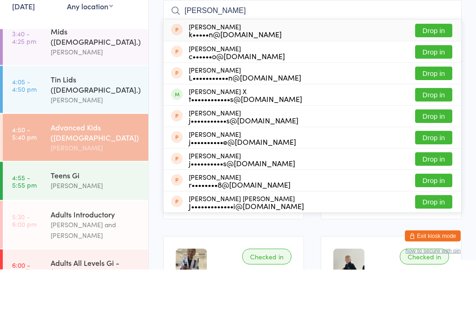
type input "Jesse"
click at [441, 144] on button "Drop in" at bounding box center [433, 150] width 37 height 13
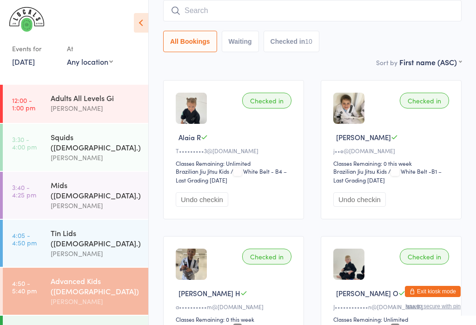
scroll to position [0, 0]
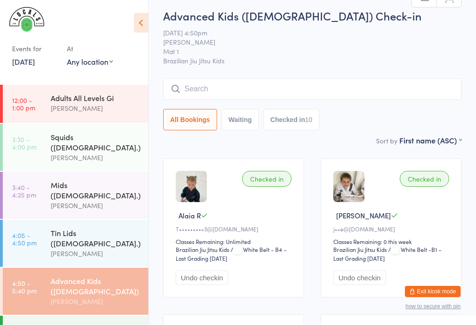
click at [282, 85] on input "search" at bounding box center [312, 88] width 299 height 21
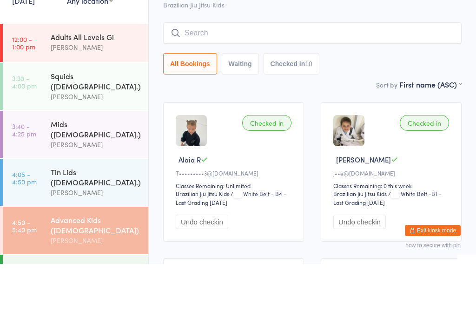
click at [107, 180] on div "Mids ([DEMOGRAPHIC_DATA].)" at bounding box center [96, 190] width 90 height 20
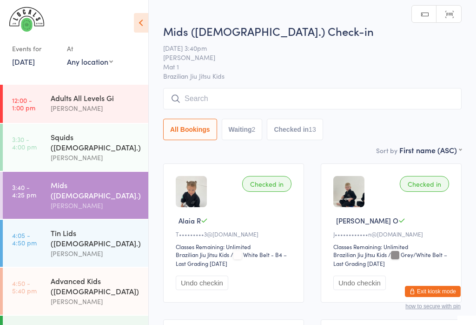
click at [267, 96] on input "search" at bounding box center [312, 98] width 299 height 21
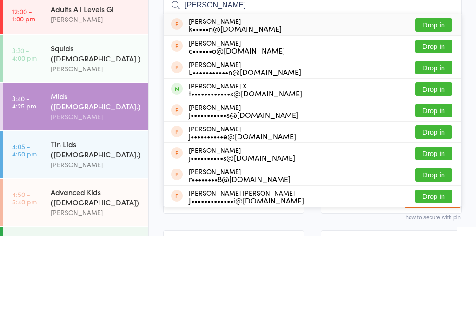
type input "Jesse"
click at [438, 171] on button "Drop in" at bounding box center [433, 177] width 37 height 13
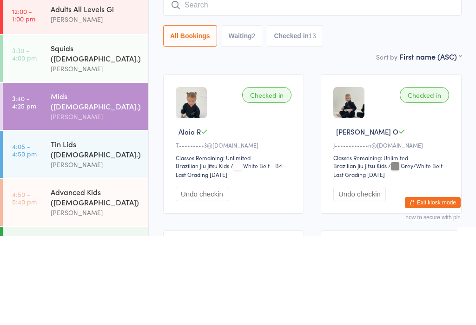
scroll to position [89, 0]
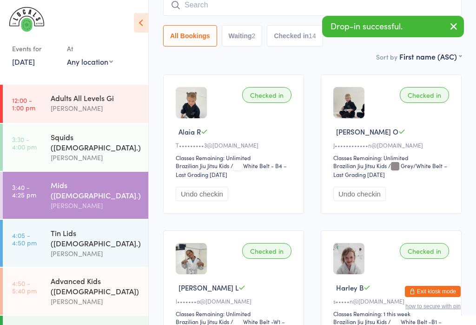
click at [276, 8] on input "search" at bounding box center [312, 4] width 299 height 21
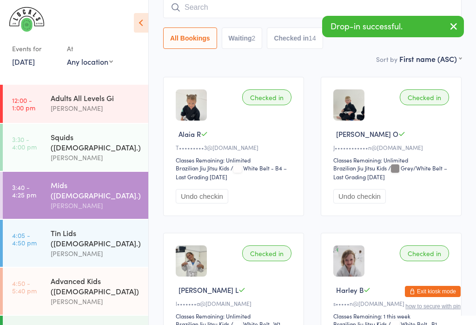
scroll to position [84, 0]
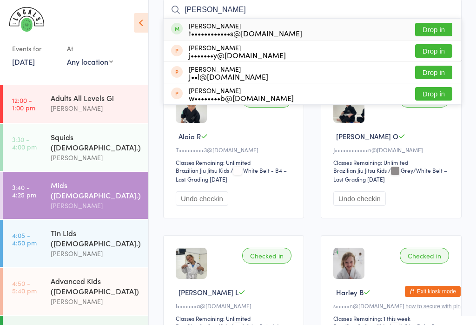
type input "Joey"
click at [437, 30] on button "Drop in" at bounding box center [433, 29] width 37 height 13
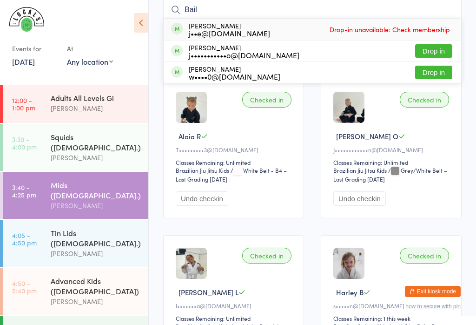
type input "Bail"
click at [313, 31] on div "Bailey Sonego j••e@orls.com.au Drop-in unavailable: Check membership" at bounding box center [313, 29] width 298 height 21
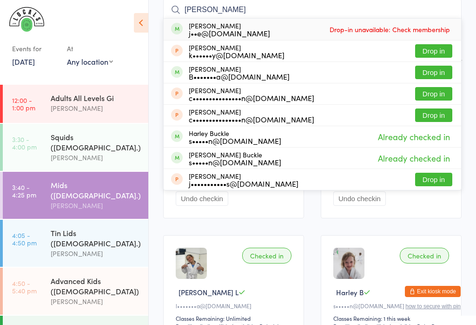
type input "bailey"
click at [399, 22] on div "Bailey Sonego j••e@orls.com.au Drop-in unavailable: Check membership" at bounding box center [313, 29] width 298 height 21
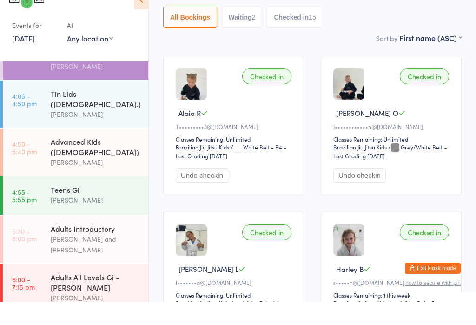
scroll to position [113, 0]
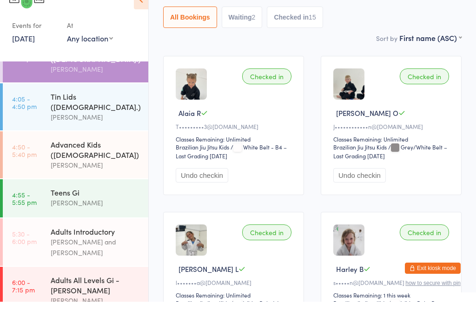
click at [82, 135] on div "[PERSON_NAME]" at bounding box center [96, 140] width 90 height 11
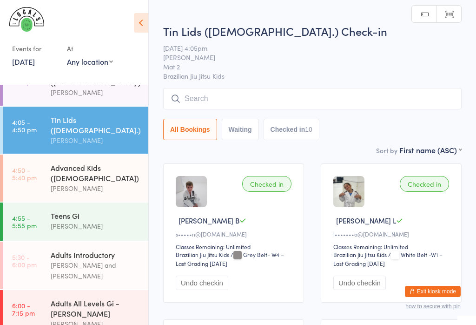
click at [96, 210] on div "Teens Gi" at bounding box center [96, 215] width 90 height 10
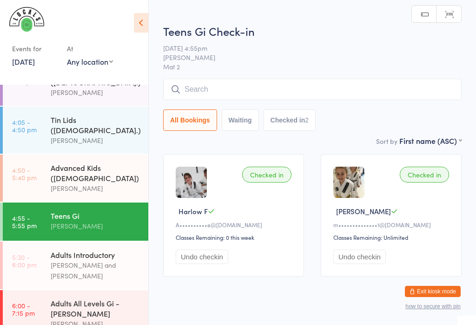
click at [261, 80] on input "search" at bounding box center [312, 89] width 299 height 21
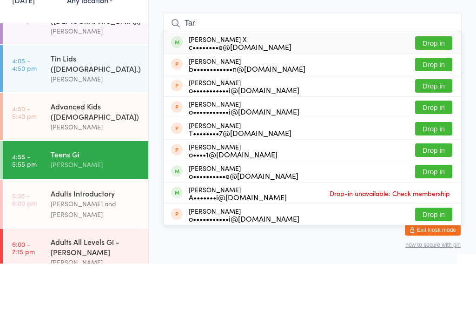
type input "Tar"
click at [443, 98] on button "Drop in" at bounding box center [433, 104] width 37 height 13
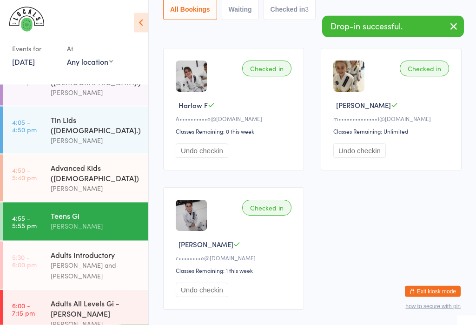
scroll to position [106, 0]
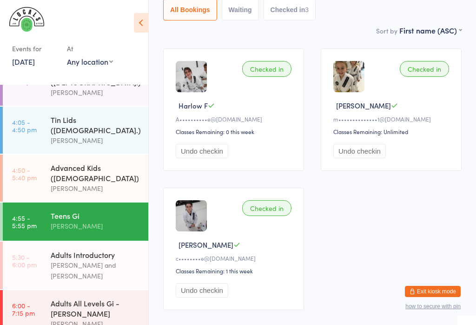
click at [59, 162] on div "Advanced Kids ([DEMOGRAPHIC_DATA])" at bounding box center [96, 172] width 90 height 20
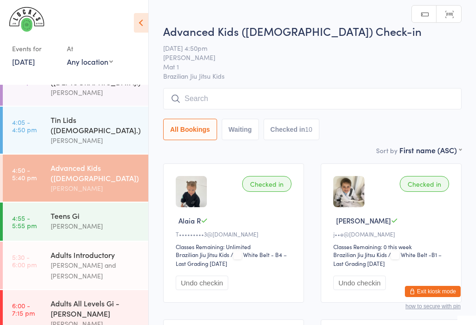
click at [190, 91] on input "search" at bounding box center [312, 98] width 299 height 21
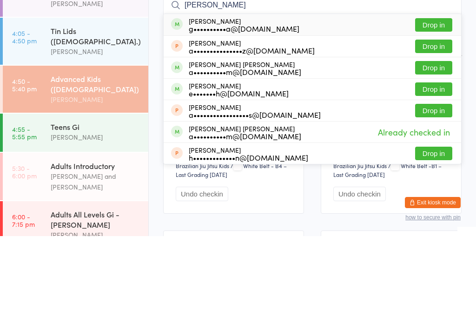
type input "Hernan"
click at [434, 107] on button "Drop in" at bounding box center [433, 113] width 37 height 13
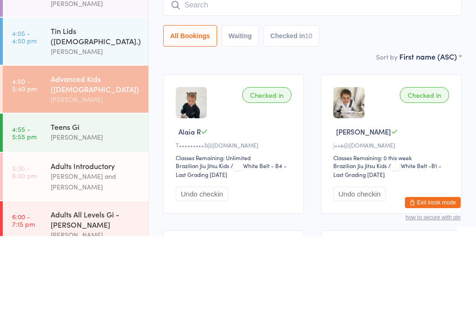
scroll to position [89, 0]
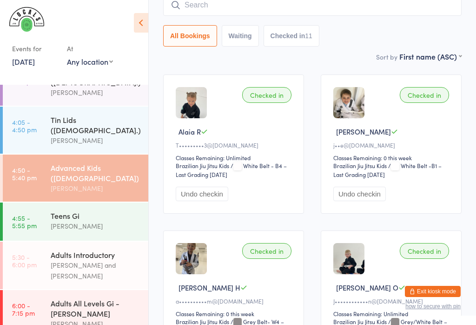
click at [378, 6] on input "search" at bounding box center [312, 4] width 299 height 21
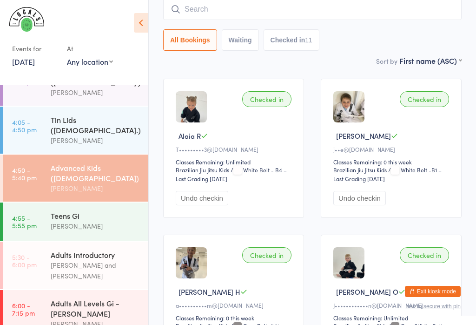
scroll to position [84, 0]
click at [93, 220] on div "[PERSON_NAME]" at bounding box center [96, 225] width 90 height 11
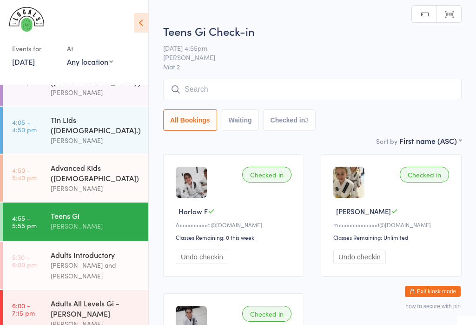
click at [286, 84] on input "search" at bounding box center [312, 89] width 299 height 21
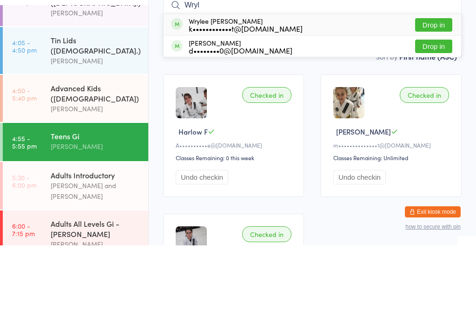
click at [441, 74] on input "Wryl" at bounding box center [312, 84] width 299 height 21
type input "Wryl"
click at [435, 98] on button "Drop in" at bounding box center [433, 104] width 37 height 13
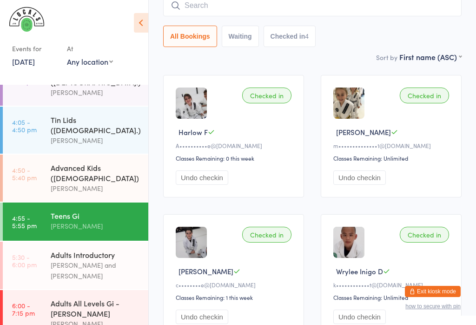
click at [51, 114] on div "Tin Lids ([DEMOGRAPHIC_DATA].)" at bounding box center [96, 124] width 90 height 20
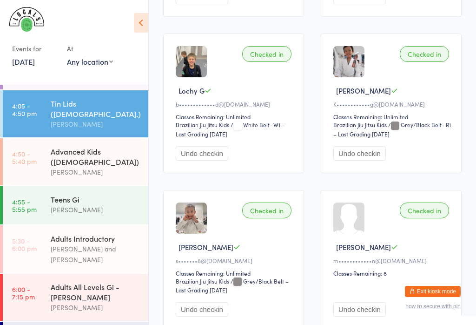
scroll to position [129, 0]
click at [51, 205] on div "[PERSON_NAME]" at bounding box center [96, 210] width 90 height 11
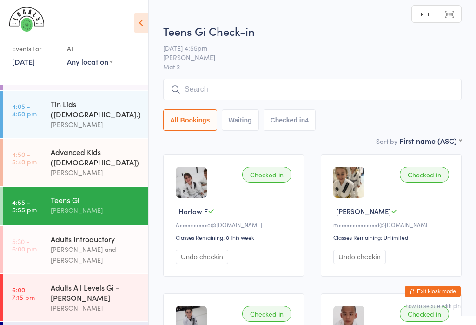
click at [214, 87] on input "search" at bounding box center [312, 89] width 299 height 21
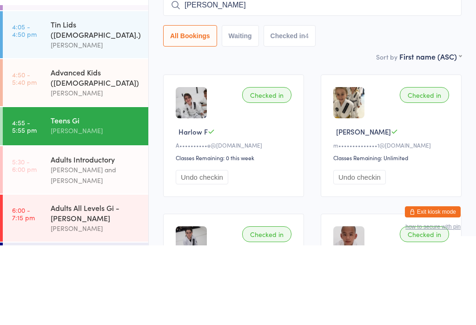
type input "Anthony p"
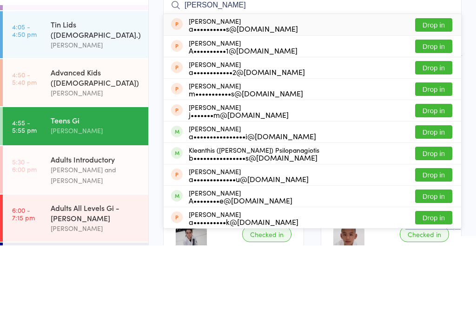
click at [436, 98] on button "Drop in" at bounding box center [433, 104] width 37 height 13
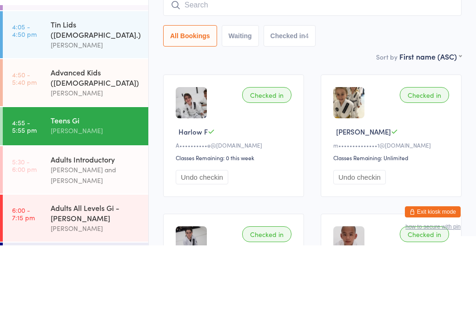
scroll to position [80, 0]
